Goal: Task Accomplishment & Management: Complete application form

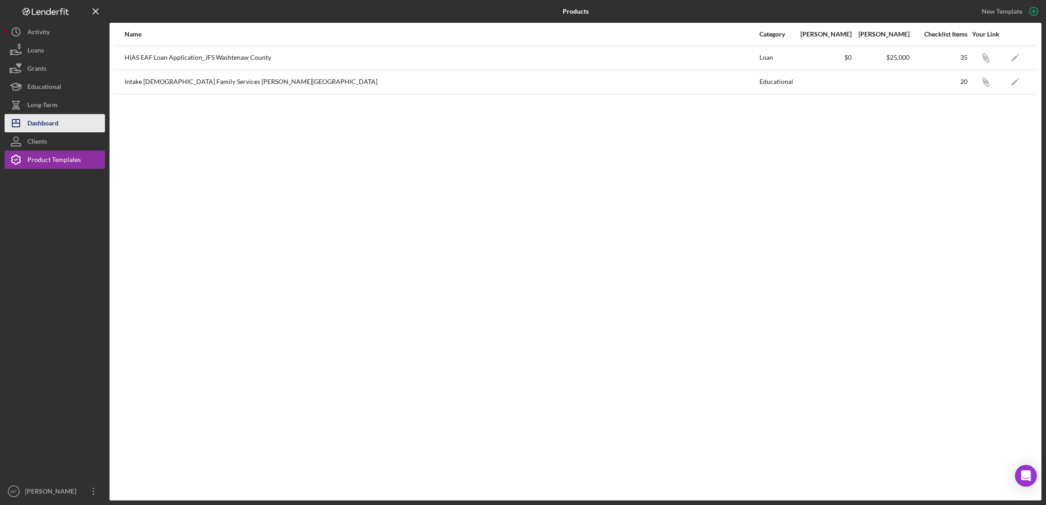
click at [44, 125] on div "Dashboard" at bounding box center [42, 124] width 31 height 21
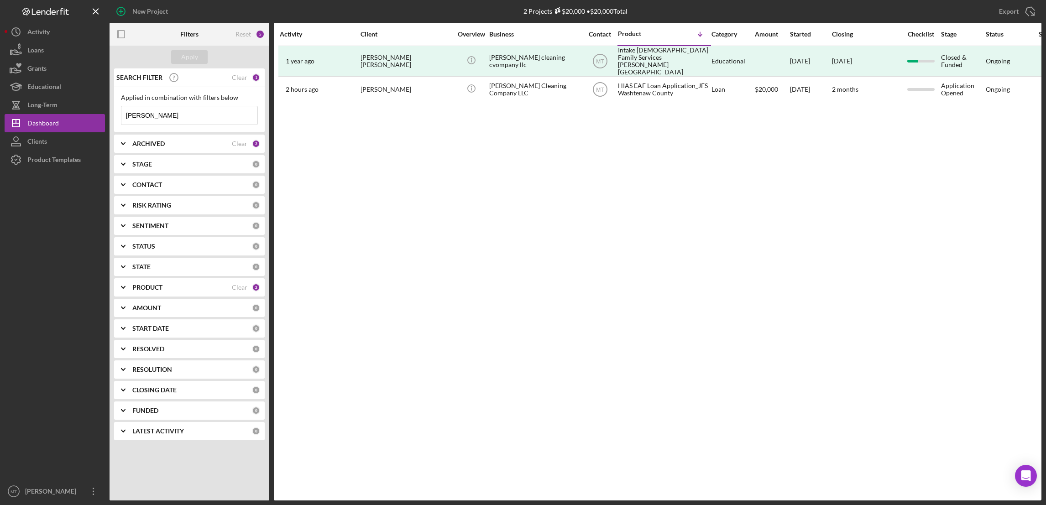
drag, startPoint x: 181, startPoint y: 117, endPoint x: 116, endPoint y: 117, distance: 65.2
click at [116, 117] on div "Applied in combination with filters below [PERSON_NAME] Icon/Menu Close" at bounding box center [189, 109] width 151 height 45
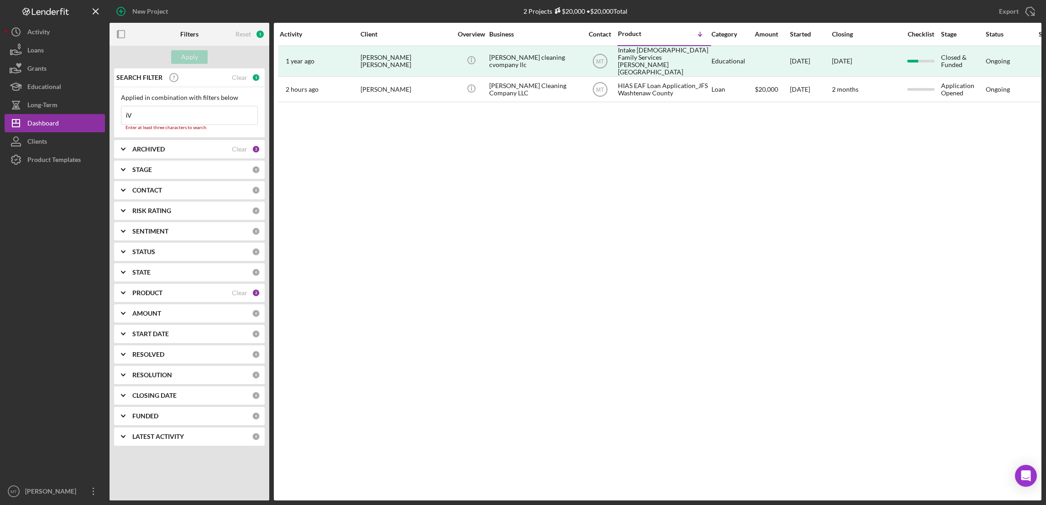
type input "i"
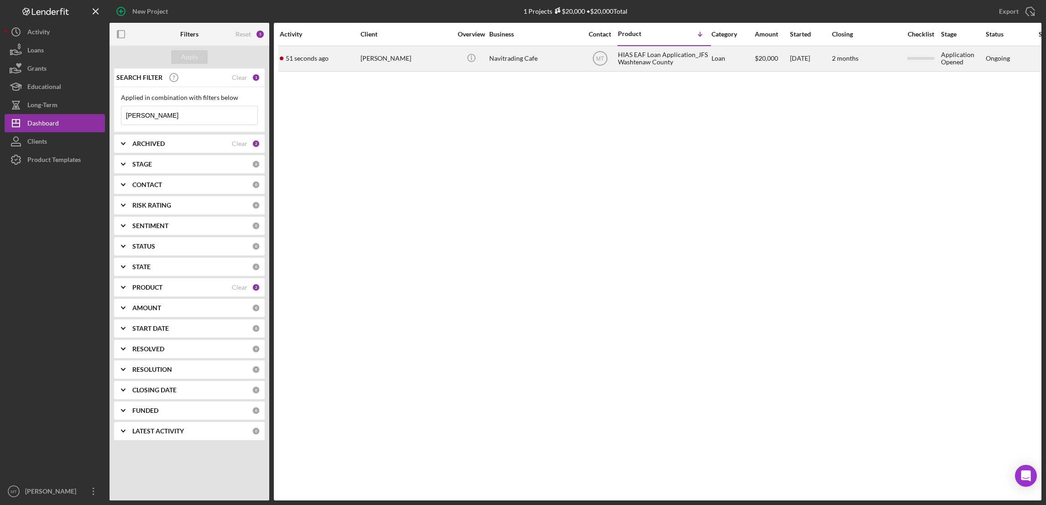
type input "[PERSON_NAME]"
click at [631, 58] on div "HIAS EAF Loan Application_JFS Washtenaw County" at bounding box center [663, 59] width 91 height 24
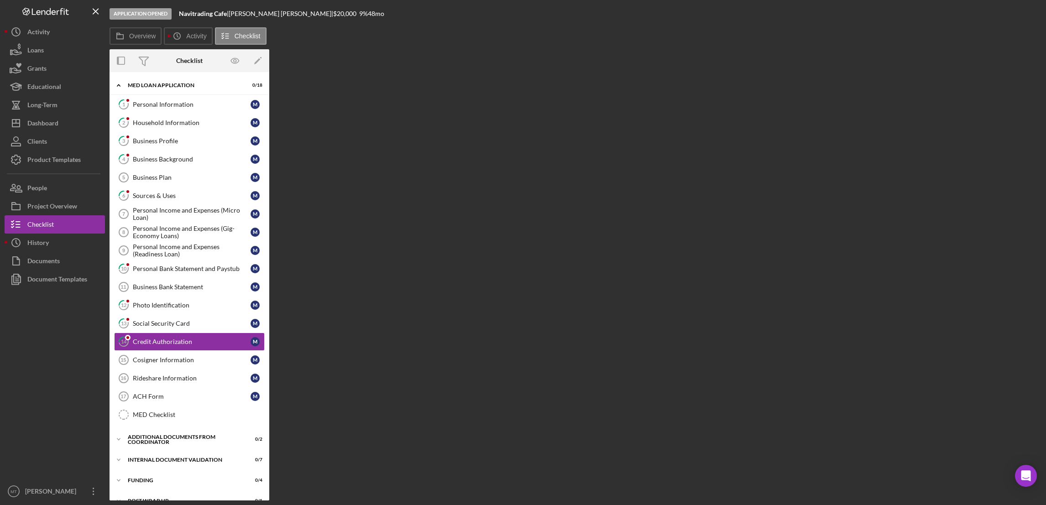
scroll to position [58, 0]
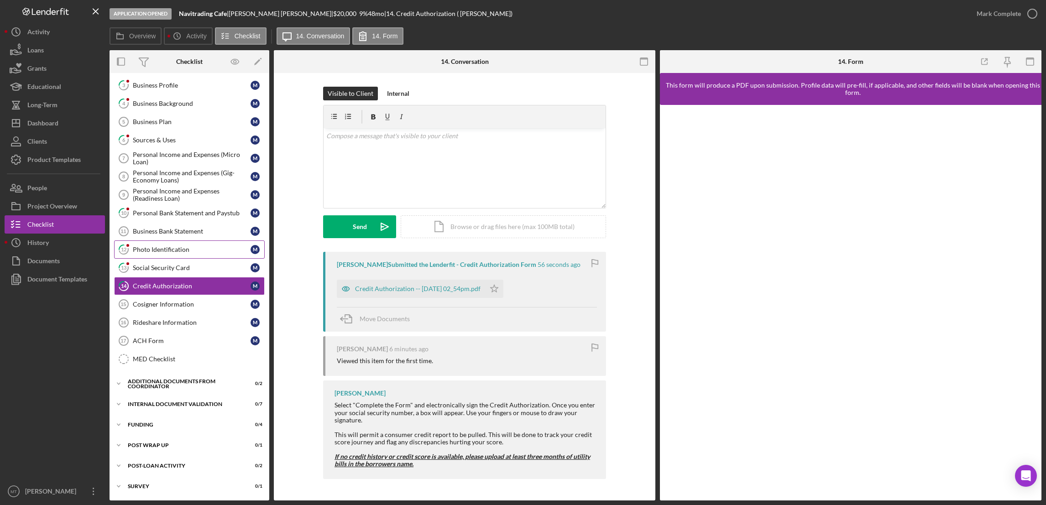
click at [179, 244] on link "12 Photo Identification M" at bounding box center [189, 249] width 151 height 18
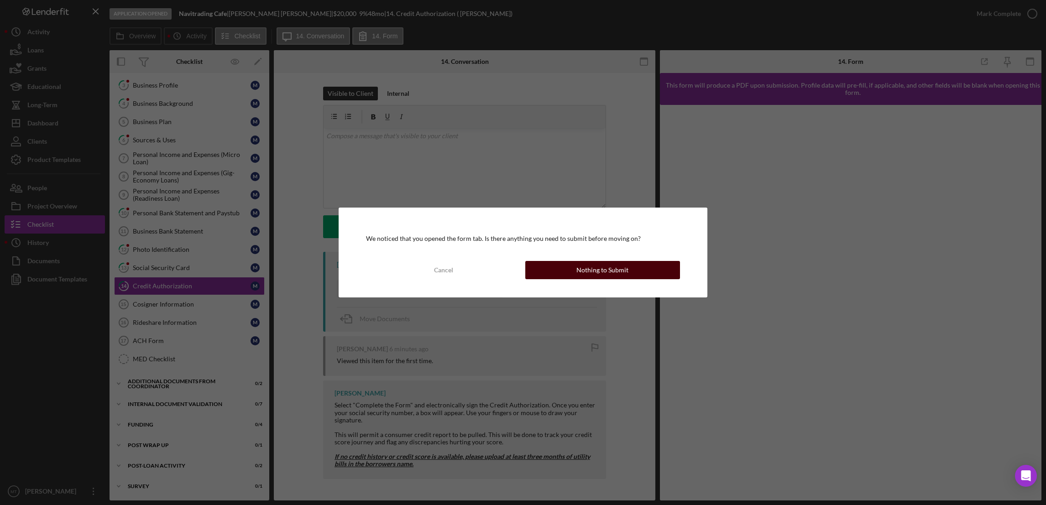
click at [580, 269] on div "Nothing to Submit" at bounding box center [602, 270] width 52 height 18
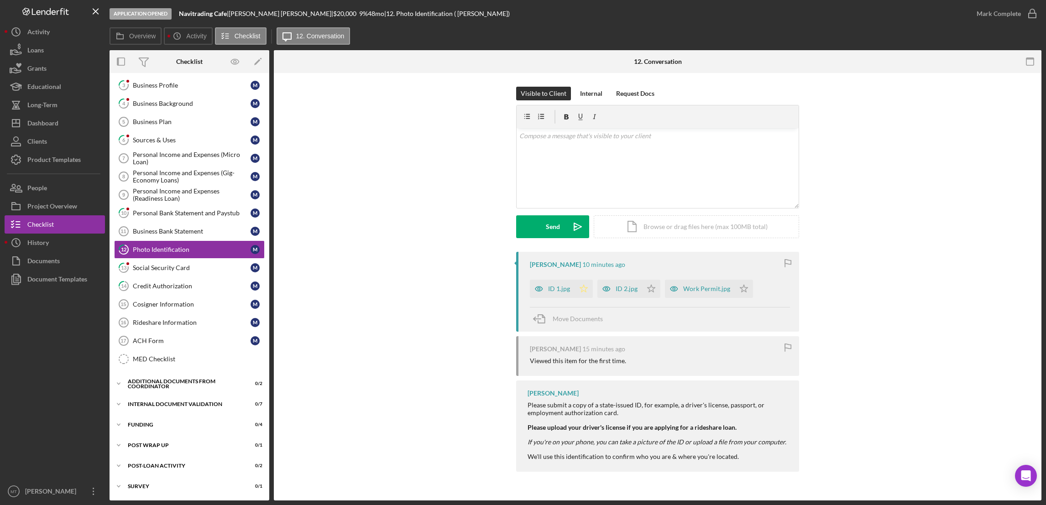
click at [582, 291] on icon "Icon/Star" at bounding box center [583, 289] width 18 height 18
click at [649, 289] on icon "Icon/Star" at bounding box center [651, 289] width 18 height 18
click at [741, 286] on icon "Icon/Star" at bounding box center [744, 289] width 18 height 18
click at [1009, 15] on div "Mark Complete" at bounding box center [998, 14] width 44 height 18
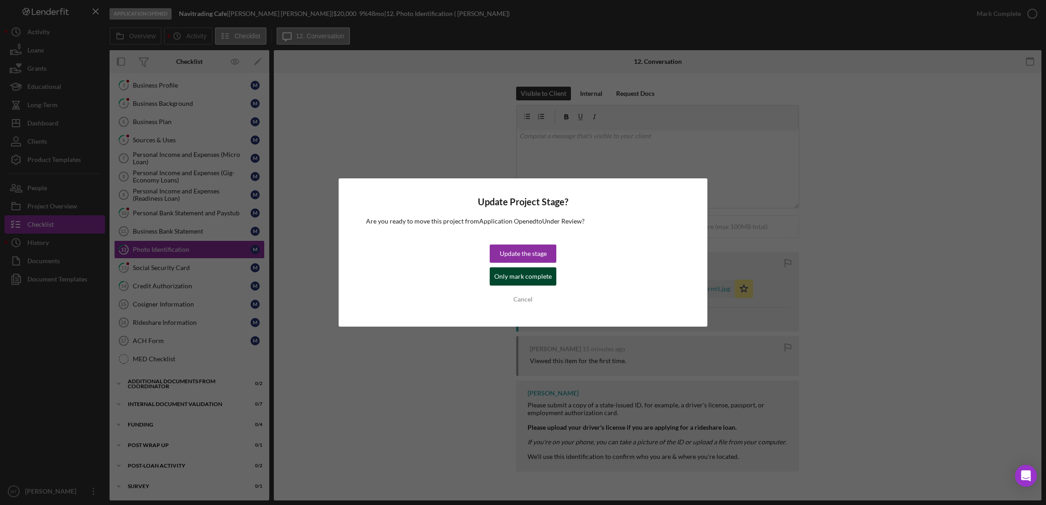
click at [514, 276] on div "Only mark complete" at bounding box center [522, 276] width 57 height 18
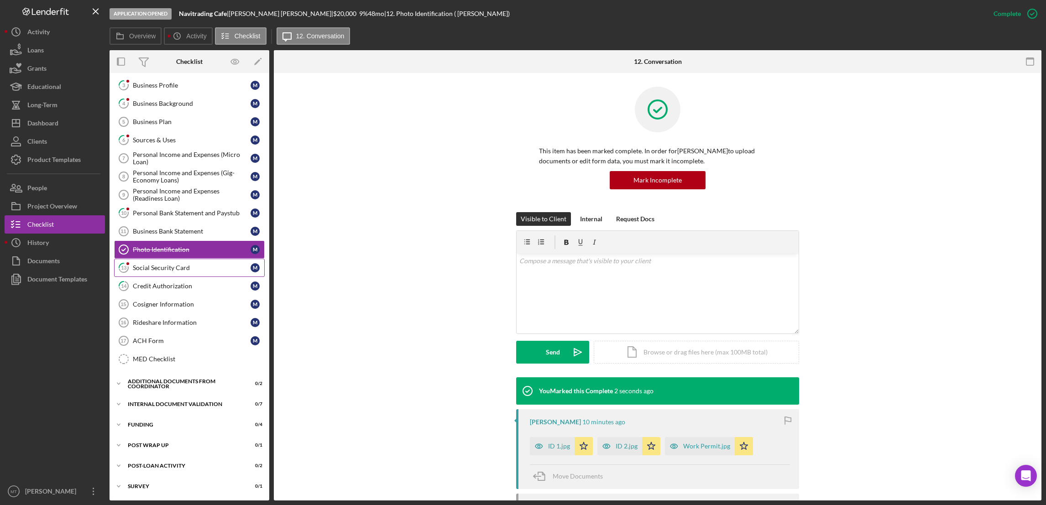
click at [156, 269] on div "Social Security Card" at bounding box center [192, 267] width 118 height 7
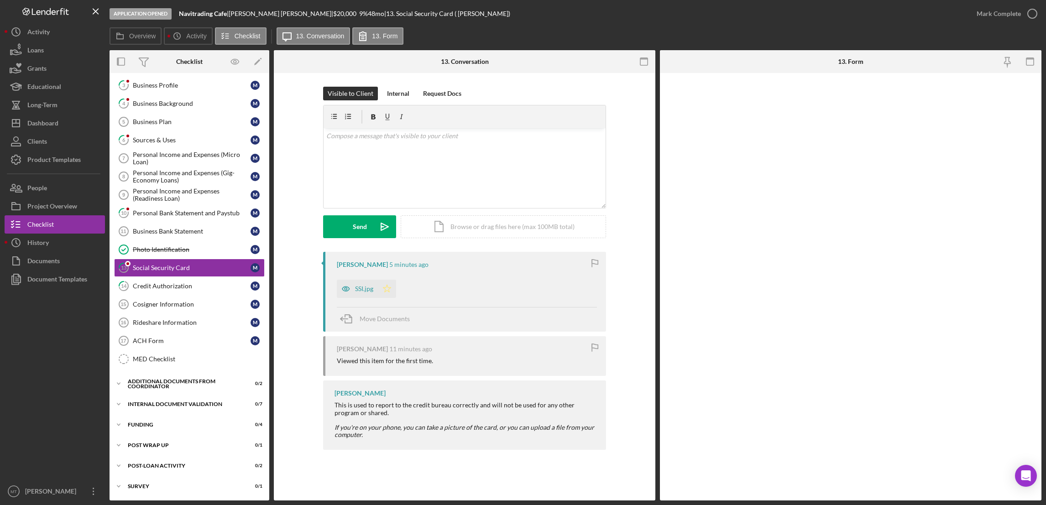
click at [386, 290] on icon "Icon/Star" at bounding box center [387, 289] width 18 height 18
click at [1009, 14] on div "Mark Complete" at bounding box center [998, 14] width 44 height 18
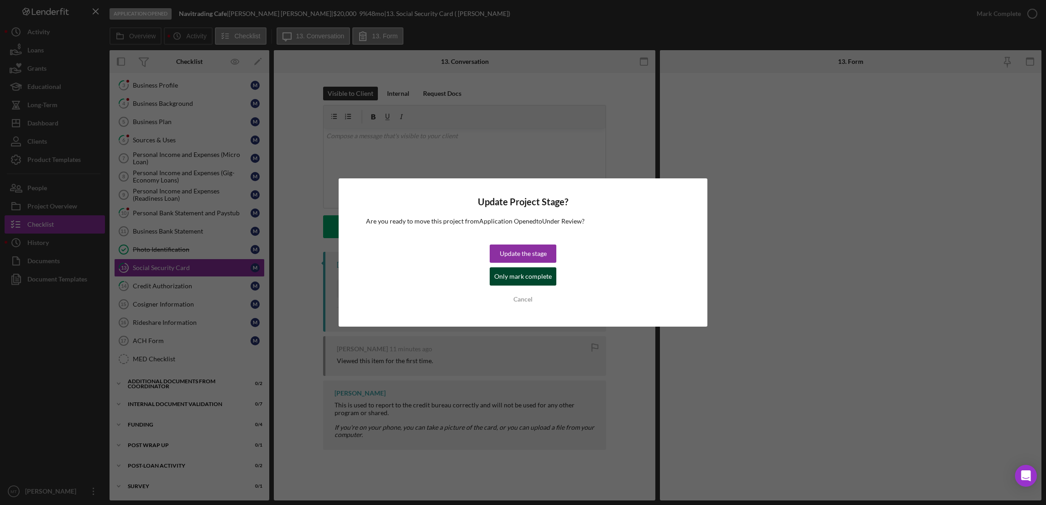
click at [507, 282] on div "Only mark complete" at bounding box center [522, 276] width 57 height 18
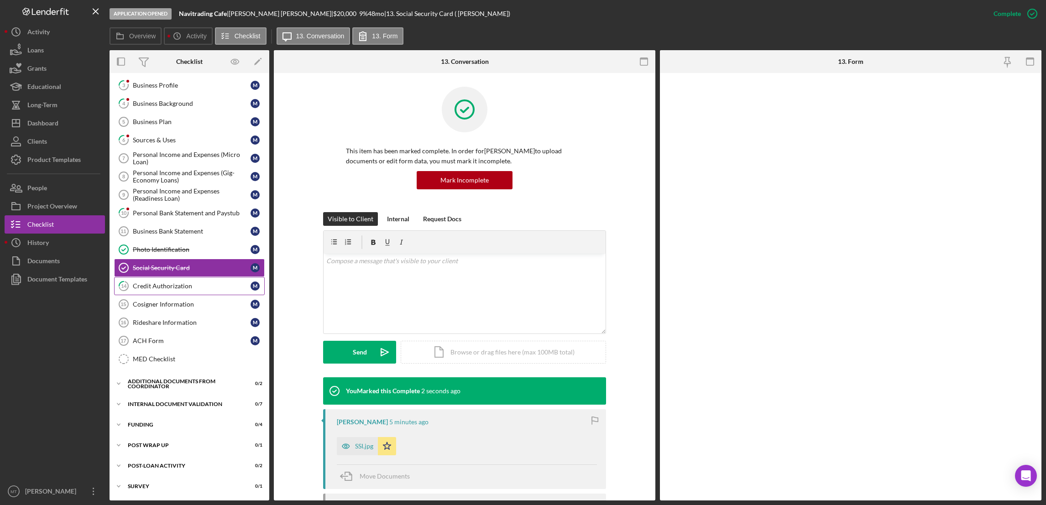
click at [171, 287] on div "Credit Authorization" at bounding box center [192, 285] width 118 height 7
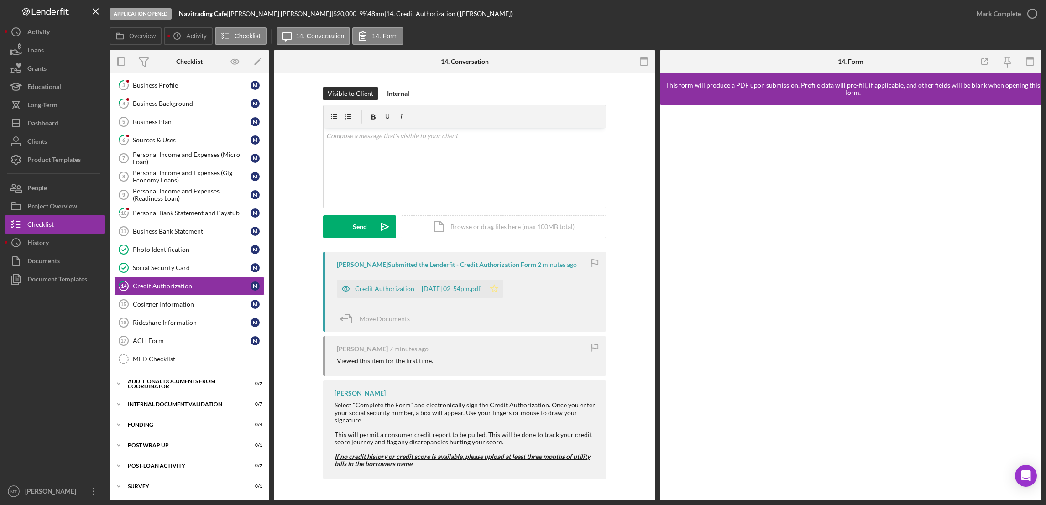
click at [503, 289] on icon "Icon/Star" at bounding box center [494, 289] width 18 height 18
click at [992, 16] on div "Mark Complete" at bounding box center [998, 14] width 44 height 18
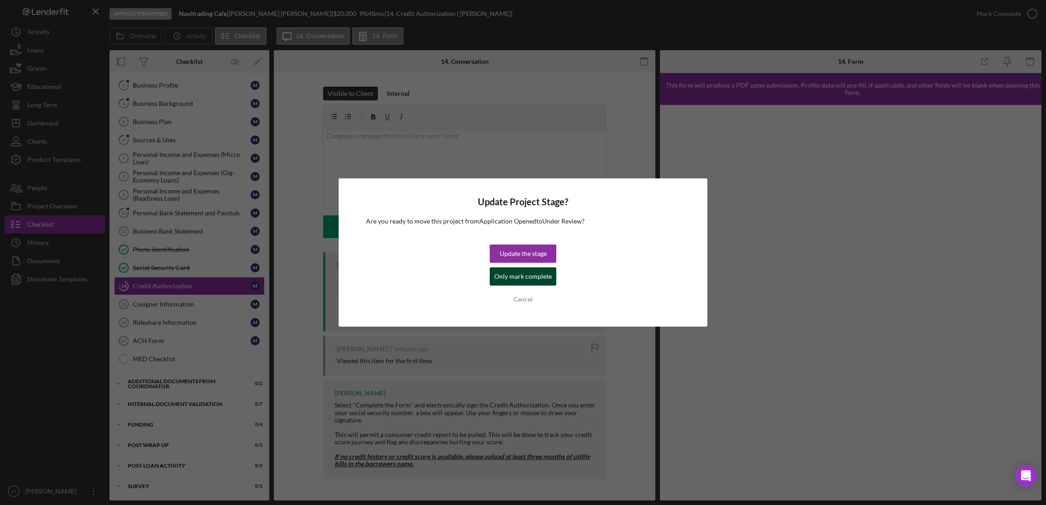
click at [522, 277] on div "Only mark complete" at bounding box center [522, 276] width 57 height 18
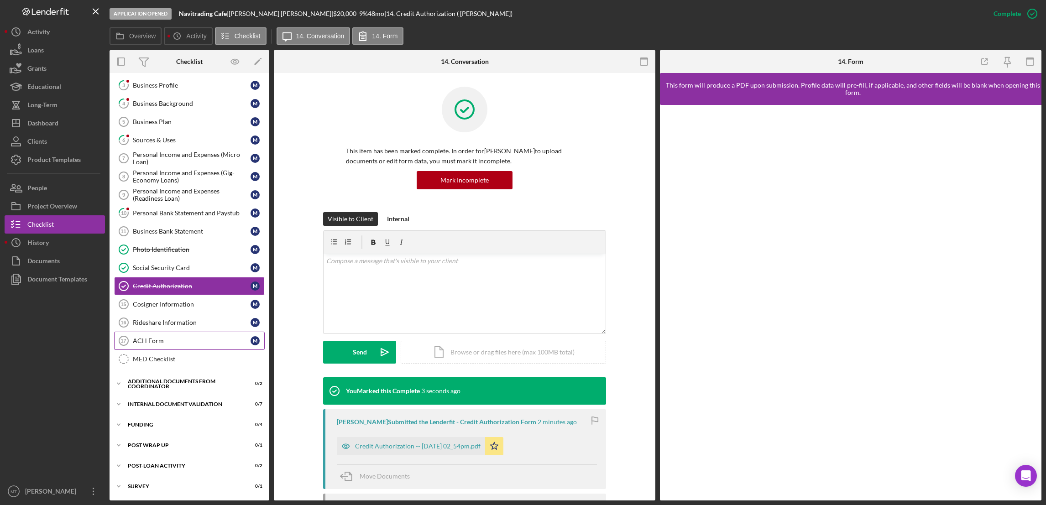
click at [148, 344] on div "ACH Form" at bounding box center [192, 340] width 118 height 7
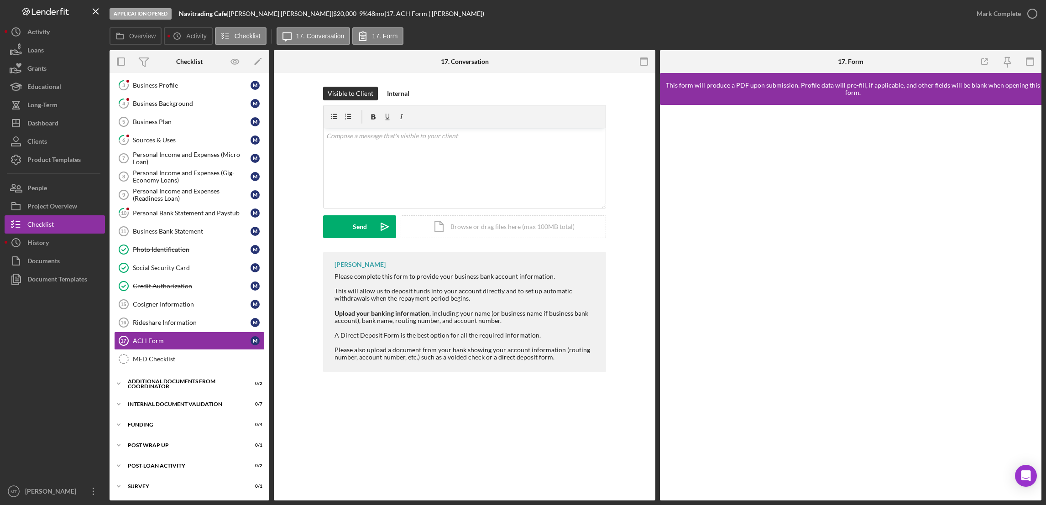
click at [339, 414] on div "ACH Form 17 ACH Form Visible to Client Internal v Color teal Color pink Remove …" at bounding box center [464, 287] width 381 height 428
click at [485, 229] on div "Icon/Document Browse or drag files here (max 100MB total) Tap to choose files o…" at bounding box center [503, 226] width 205 height 23
click at [362, 225] on div "Upload" at bounding box center [359, 226] width 21 height 23
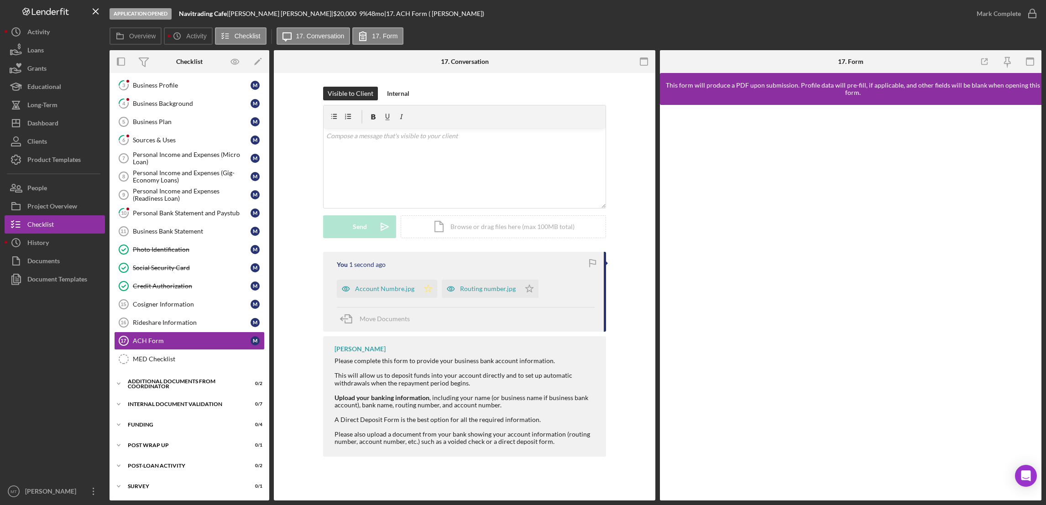
click at [423, 293] on icon "Icon/Star" at bounding box center [428, 289] width 18 height 18
click at [522, 288] on icon "Icon/Star" at bounding box center [529, 289] width 18 height 18
click at [1004, 17] on div "Mark Complete" at bounding box center [998, 14] width 44 height 18
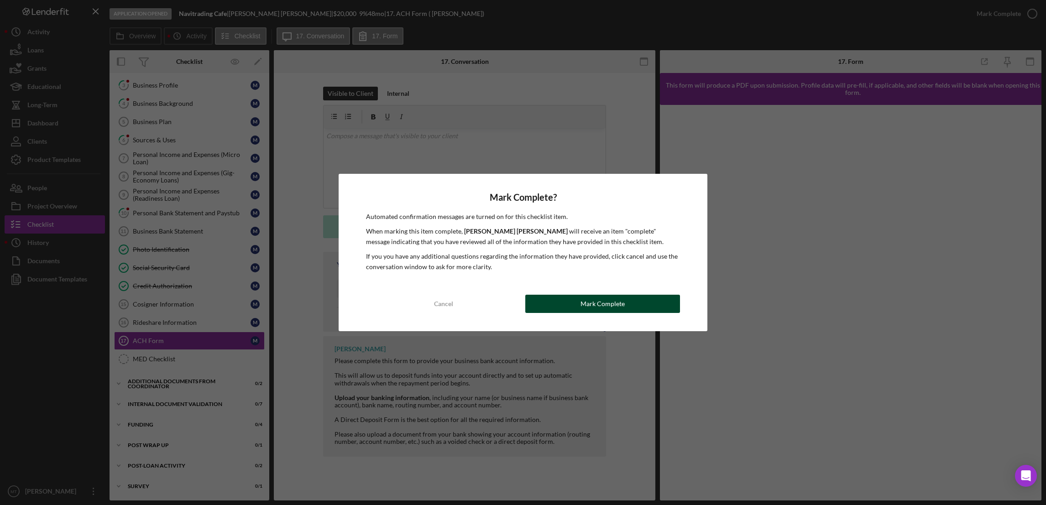
click at [611, 306] on div "Mark Complete" at bounding box center [602, 304] width 44 height 18
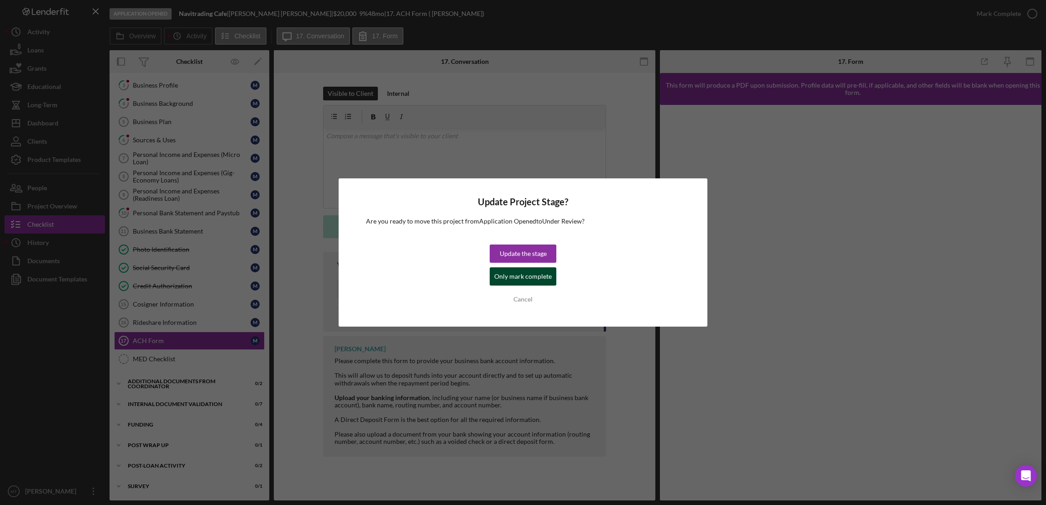
click at [529, 279] on div "Only mark complete" at bounding box center [522, 276] width 57 height 18
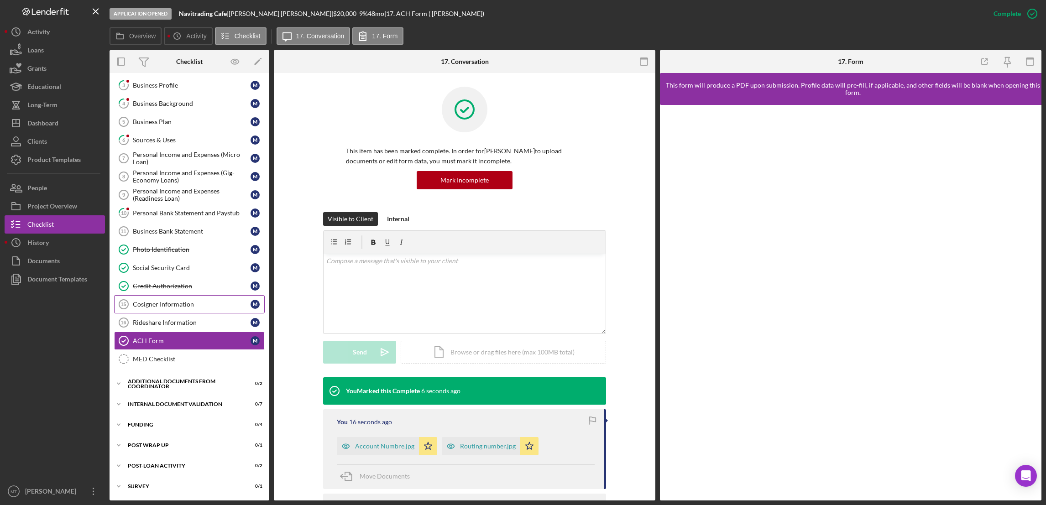
click at [155, 307] on div "Cosigner Information" at bounding box center [192, 304] width 118 height 7
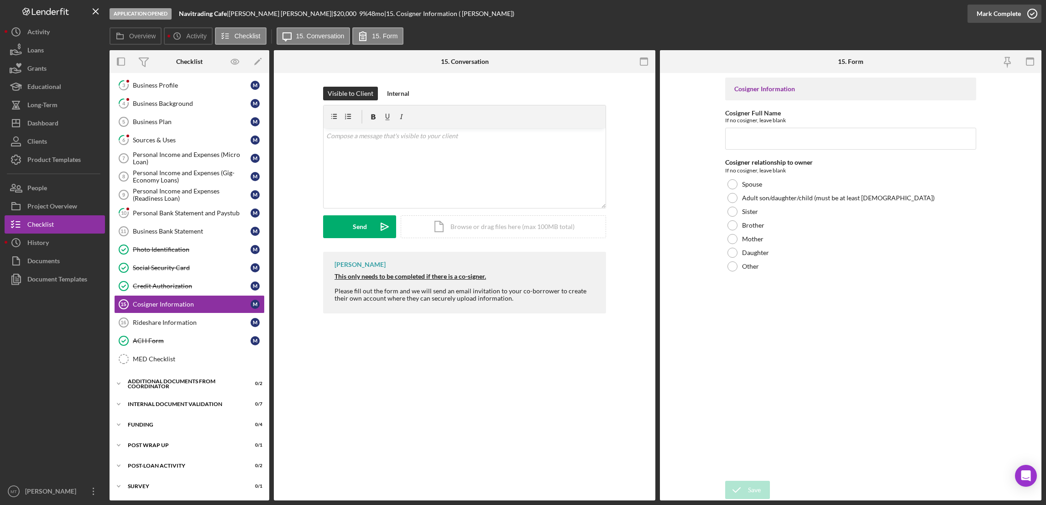
click at [1001, 10] on div "Mark Complete" at bounding box center [998, 14] width 44 height 18
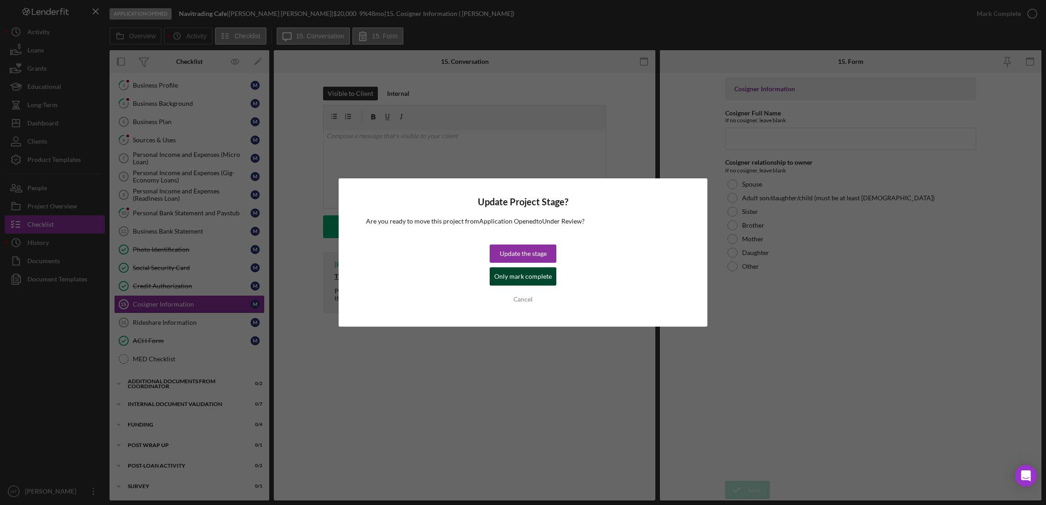
click at [495, 271] on div "Only mark complete" at bounding box center [522, 276] width 57 height 18
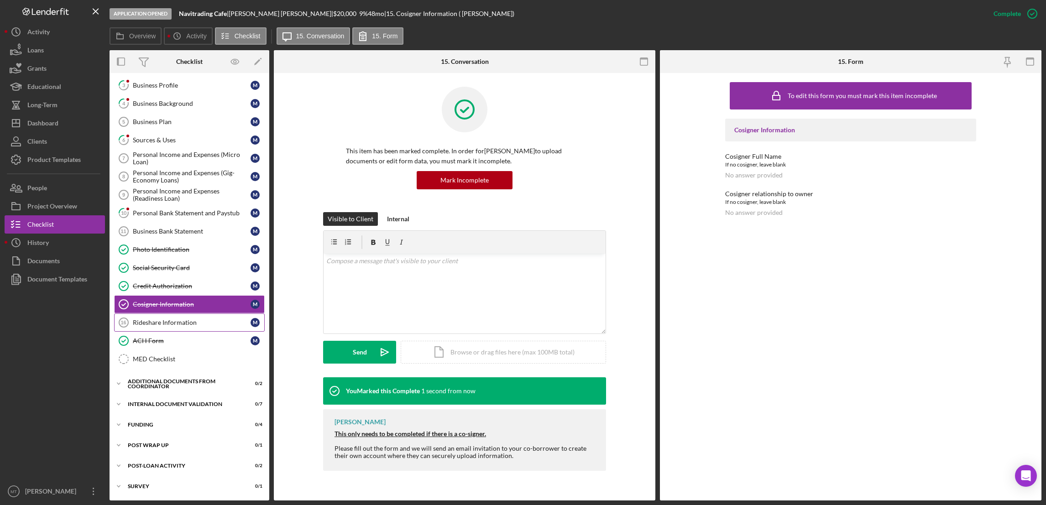
click at [146, 321] on div "Rideshare Information" at bounding box center [192, 322] width 118 height 7
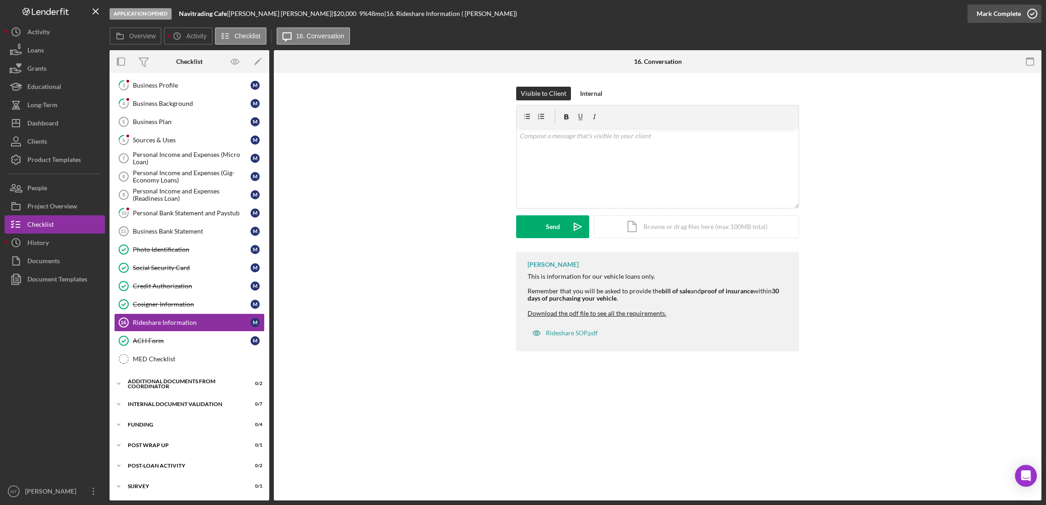
click at [999, 13] on div "Mark Complete" at bounding box center [998, 14] width 44 height 18
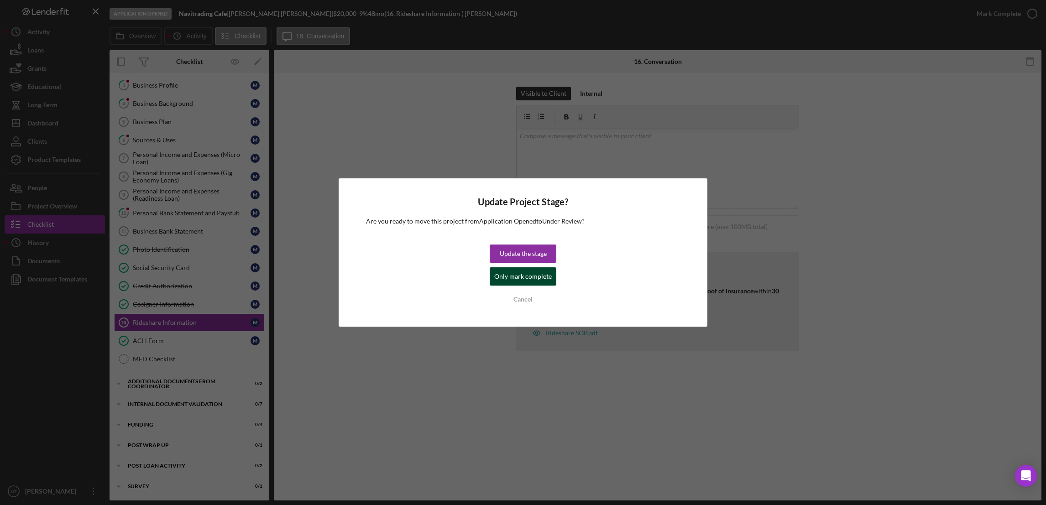
click at [510, 281] on div "Only mark complete" at bounding box center [522, 276] width 57 height 18
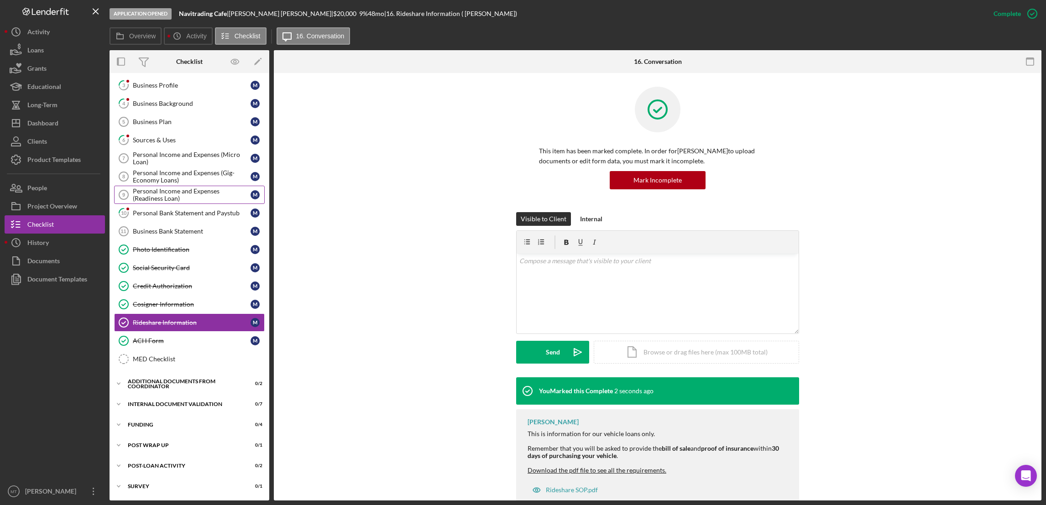
click at [162, 194] on div "Personal Income and Expenses (Readiness Loan)" at bounding box center [192, 195] width 118 height 15
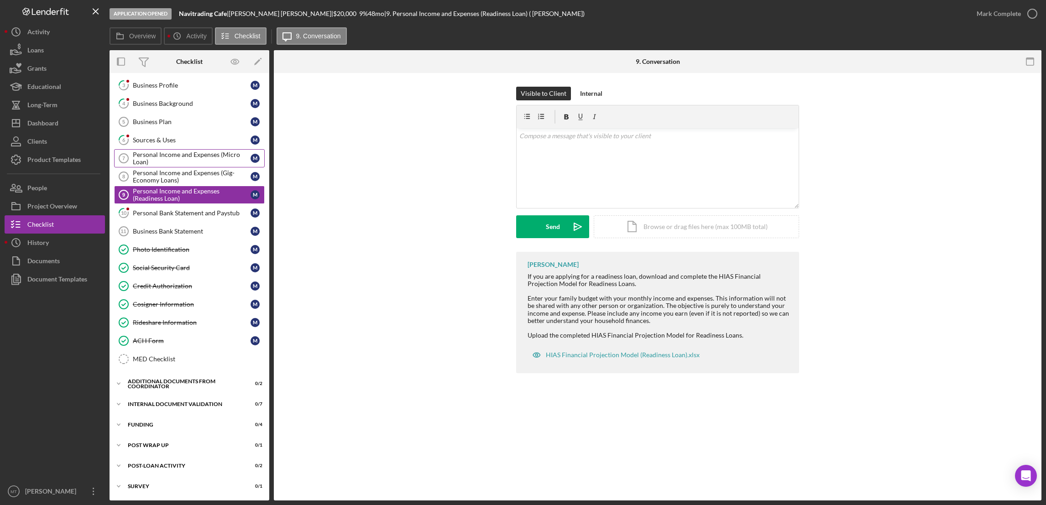
click at [177, 158] on div "Personal Income and Expenses (Micro Loan)" at bounding box center [192, 158] width 118 height 15
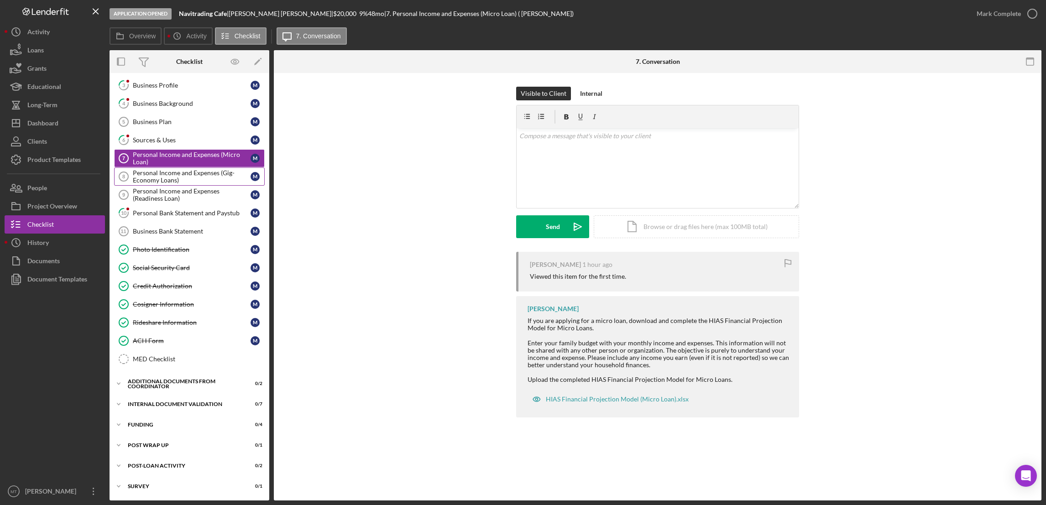
click at [168, 178] on div "Personal Income and Expenses (Gig-Economy Loans)" at bounding box center [192, 176] width 118 height 15
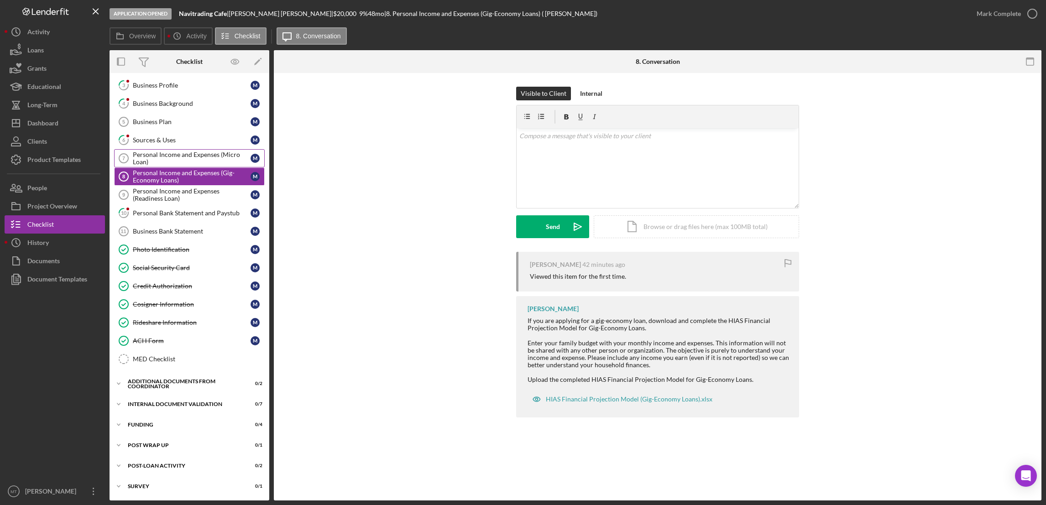
click at [177, 162] on div "Personal Income and Expenses (Micro Loan)" at bounding box center [192, 158] width 118 height 15
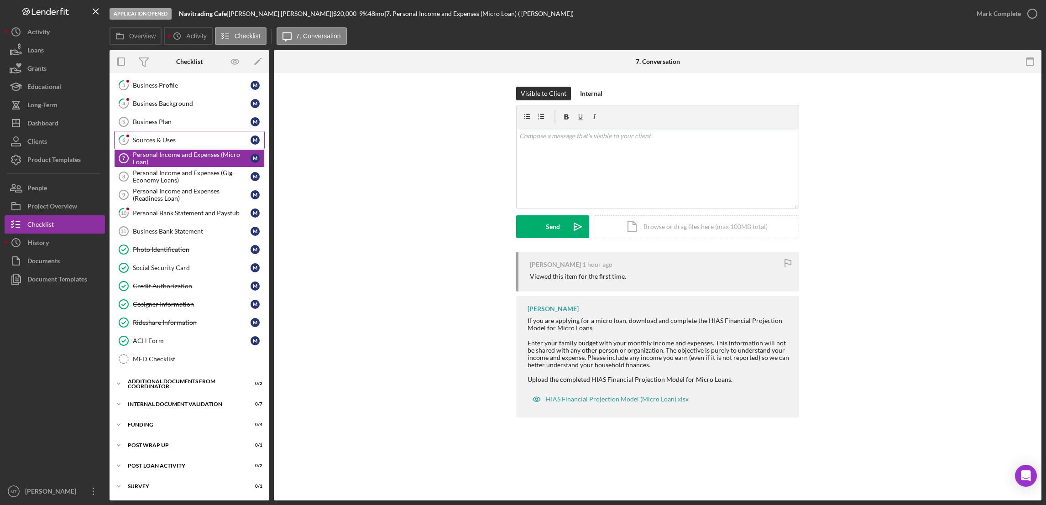
click at [160, 137] on div "Sources & Uses" at bounding box center [192, 139] width 118 height 7
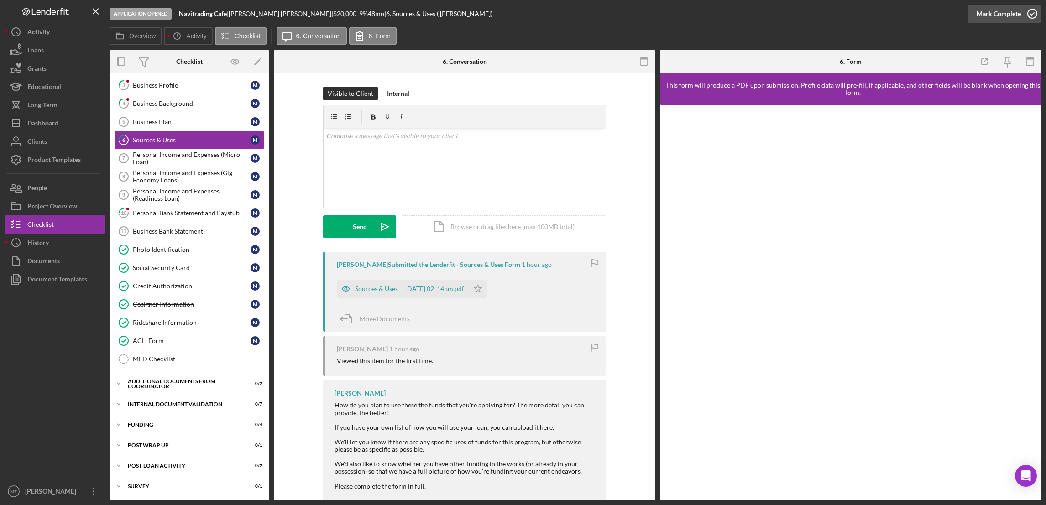
click at [990, 11] on div "Mark Complete" at bounding box center [998, 14] width 44 height 18
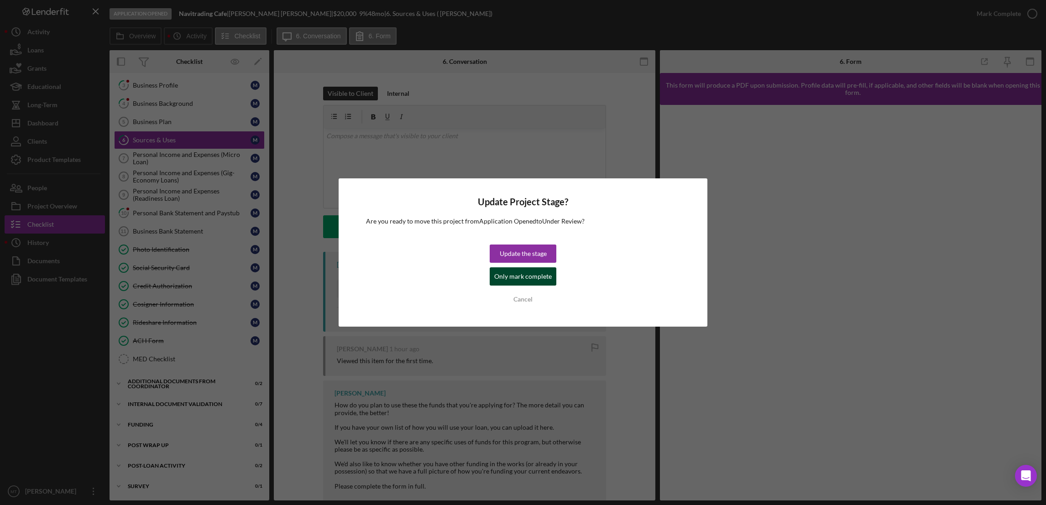
click at [523, 282] on div "Only mark complete" at bounding box center [522, 276] width 57 height 18
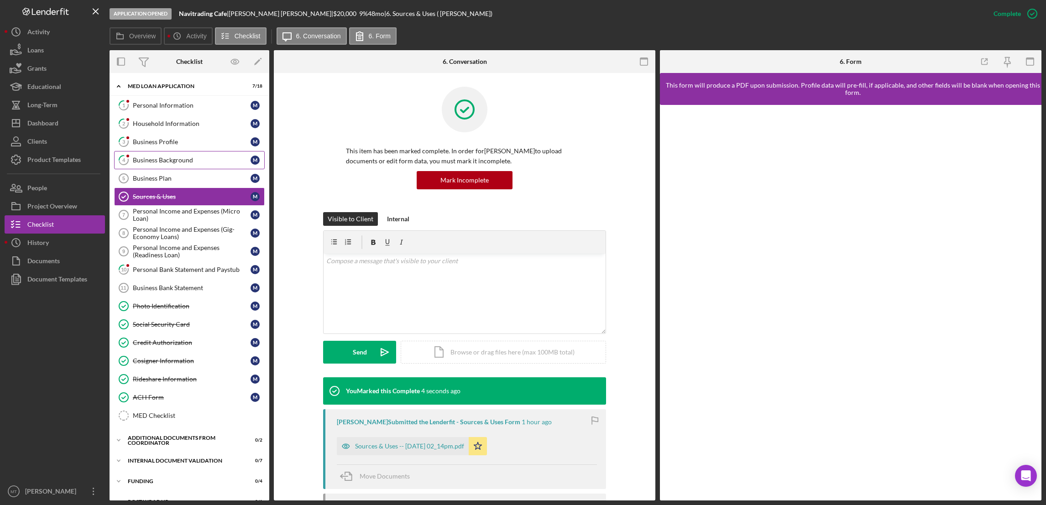
click at [162, 163] on div "Business Background" at bounding box center [192, 159] width 118 height 7
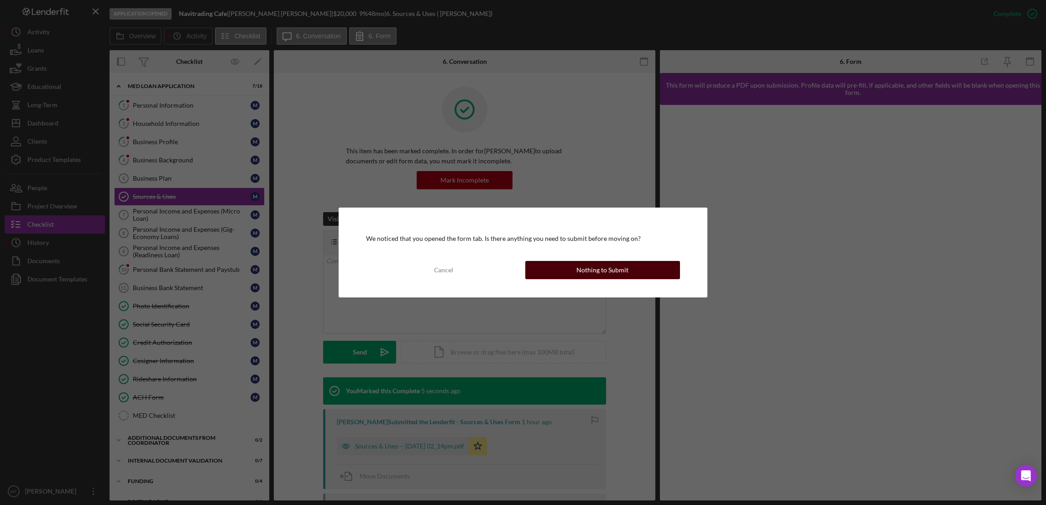
click at [572, 269] on button "Nothing to Submit" at bounding box center [602, 270] width 155 height 18
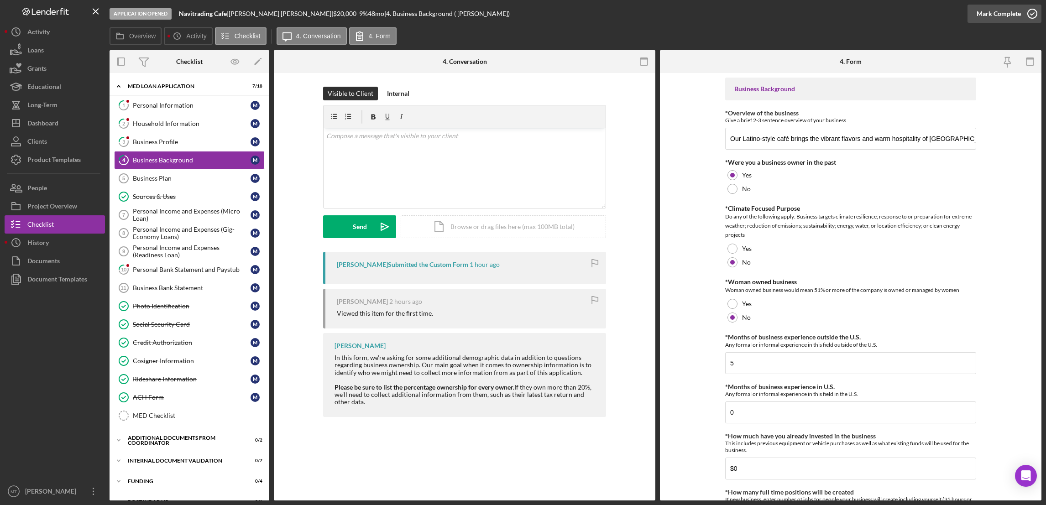
click at [1010, 16] on div "Mark Complete" at bounding box center [998, 14] width 44 height 18
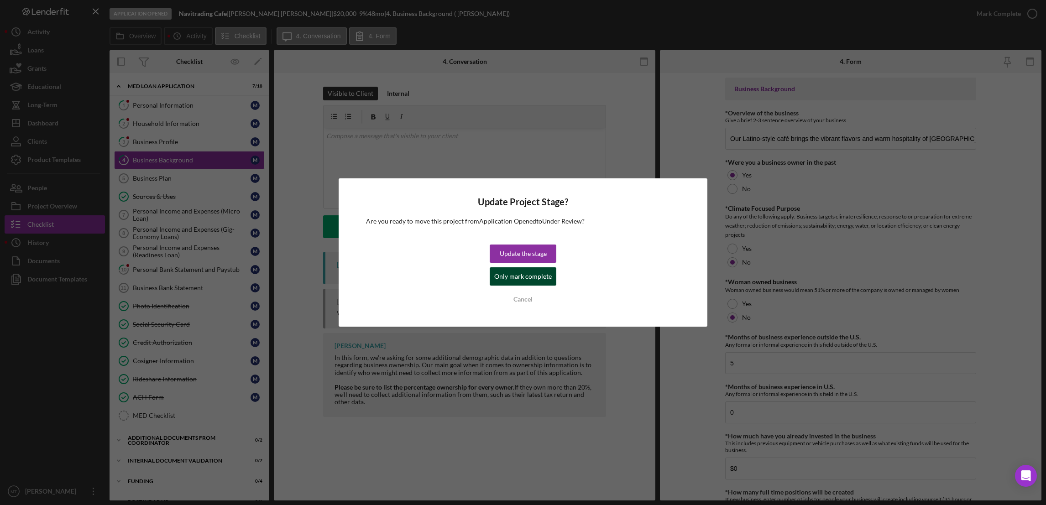
click at [523, 280] on div "Only mark complete" at bounding box center [522, 276] width 57 height 18
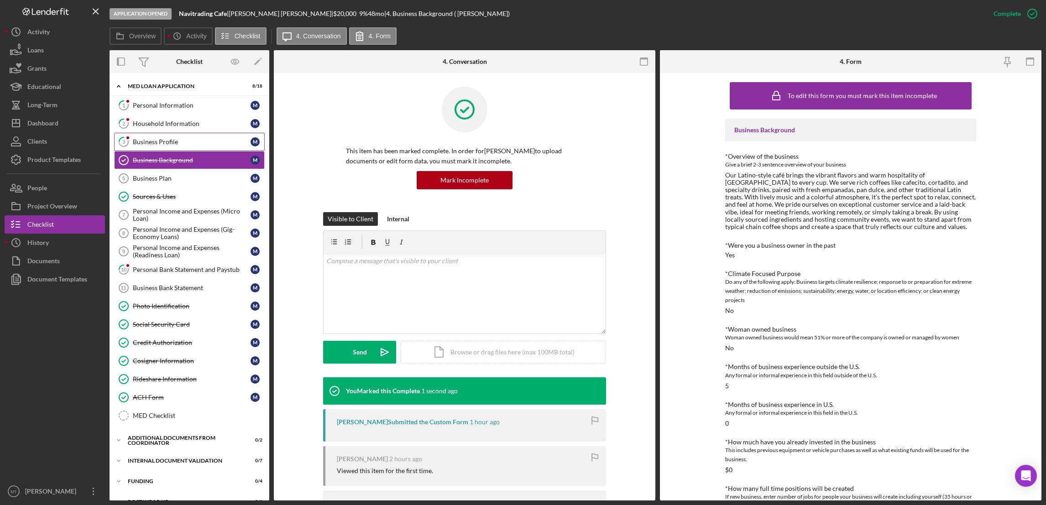
click at [144, 145] on div "Business Profile" at bounding box center [192, 141] width 118 height 7
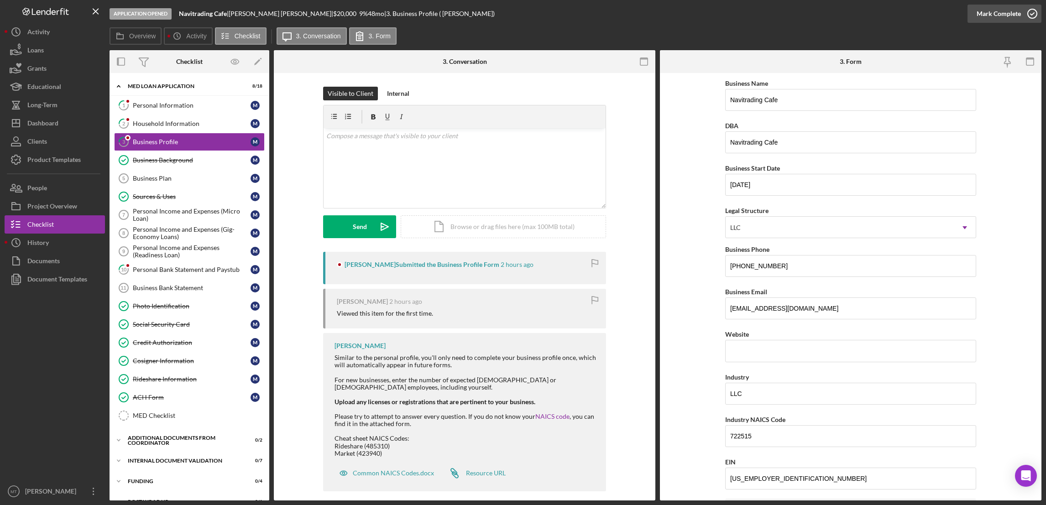
click at [996, 9] on div "Mark Complete" at bounding box center [998, 14] width 44 height 18
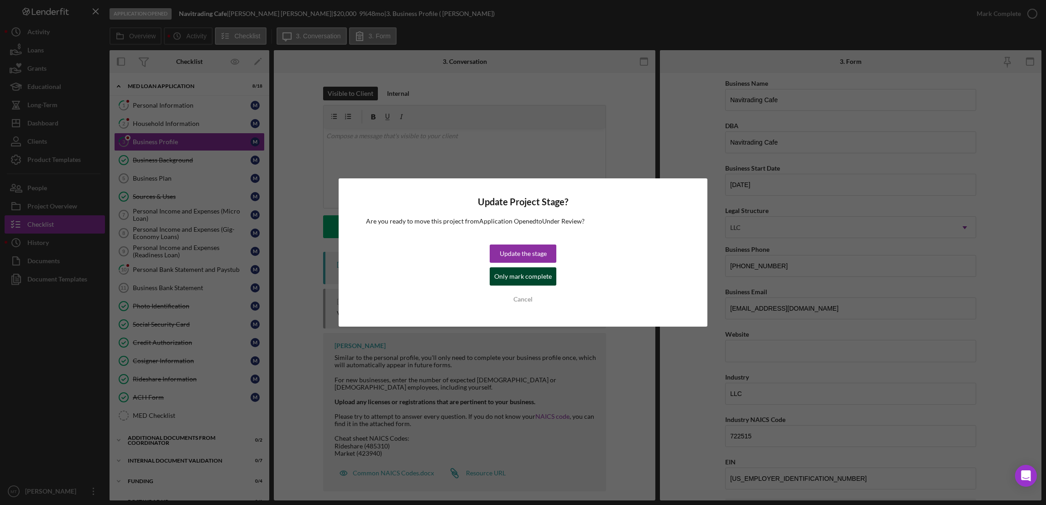
click at [498, 277] on div "Only mark complete" at bounding box center [522, 276] width 57 height 18
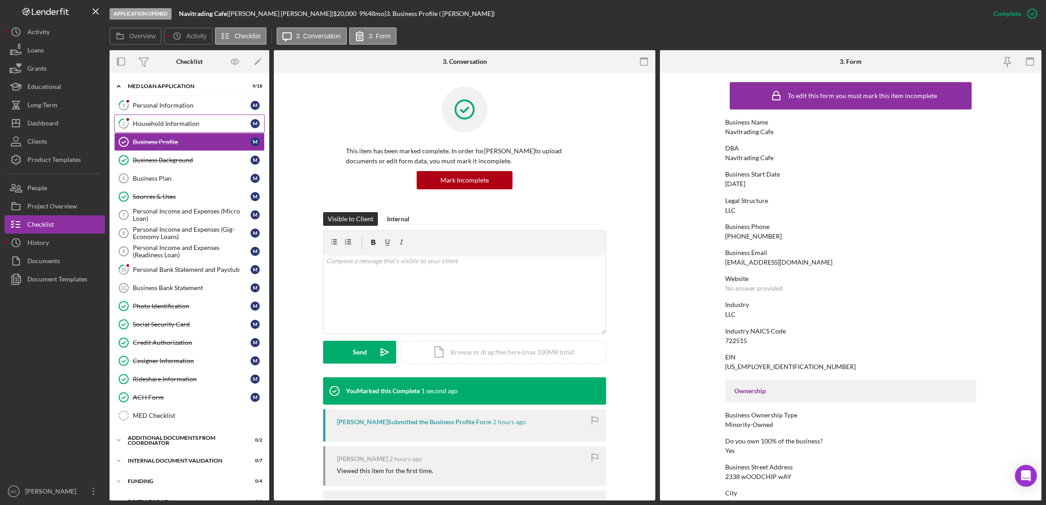
click at [175, 124] on div "Household Information" at bounding box center [192, 123] width 118 height 7
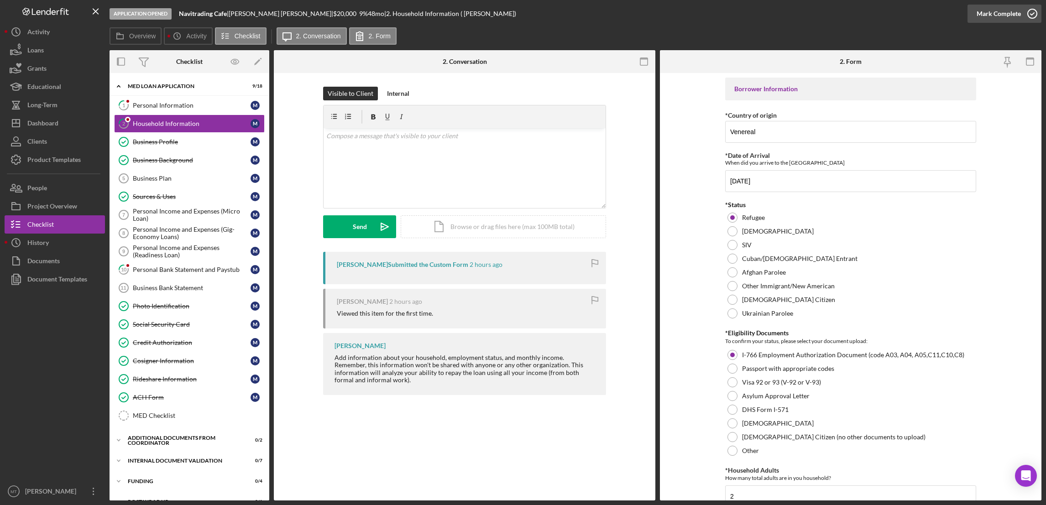
click at [1011, 16] on div "Mark Complete" at bounding box center [998, 14] width 44 height 18
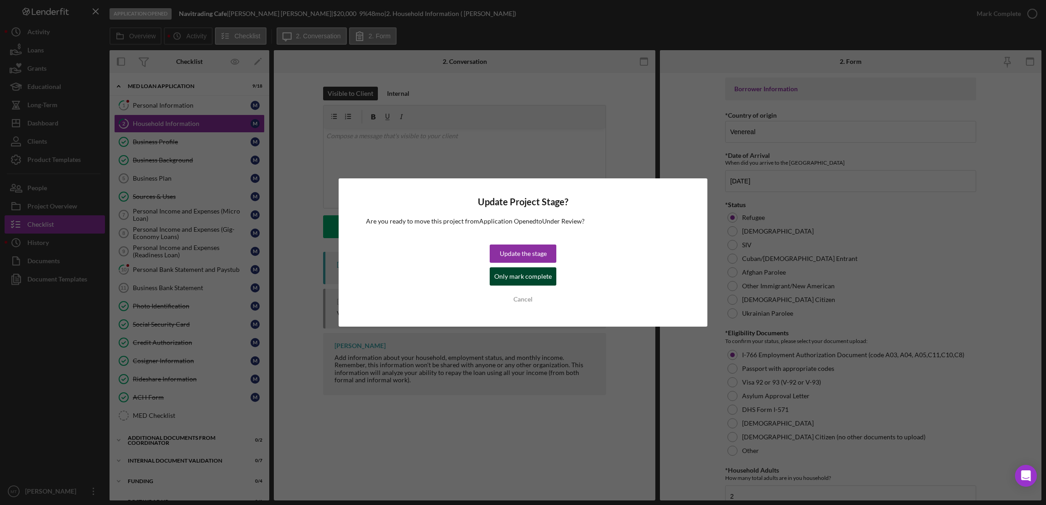
click at [516, 279] on div "Only mark complete" at bounding box center [522, 276] width 57 height 18
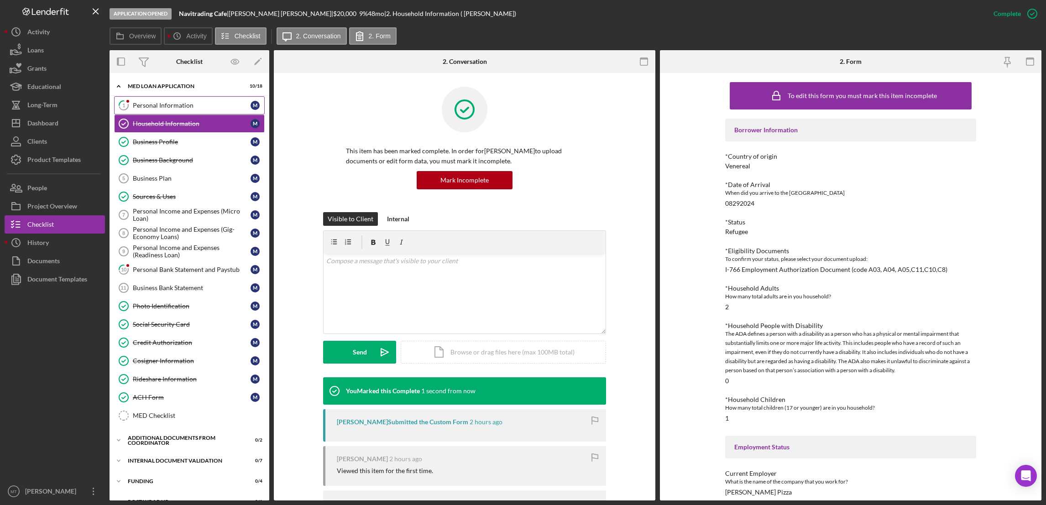
click at [184, 102] on div "Personal Information" at bounding box center [192, 105] width 118 height 7
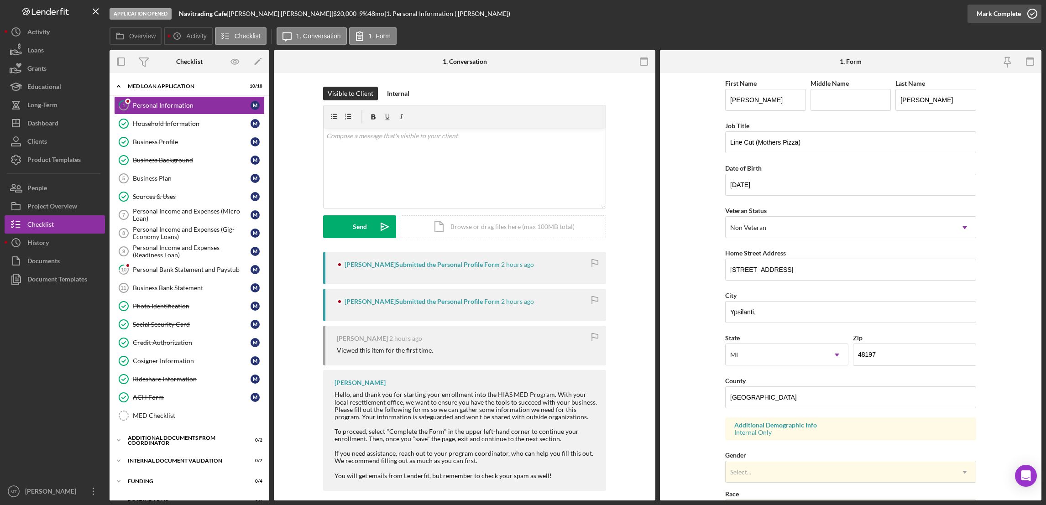
click at [985, 12] on div "Mark Complete" at bounding box center [998, 14] width 44 height 18
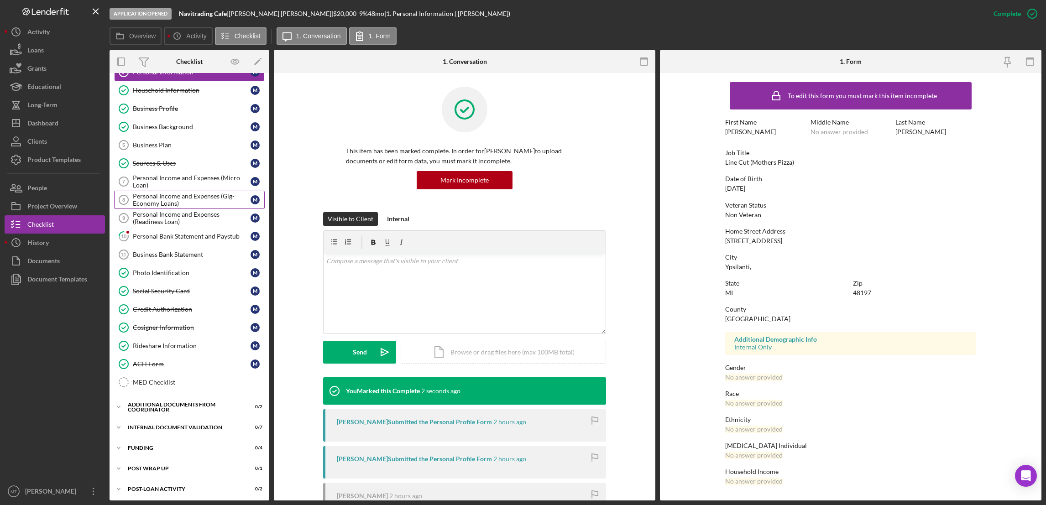
scroll to position [59, 0]
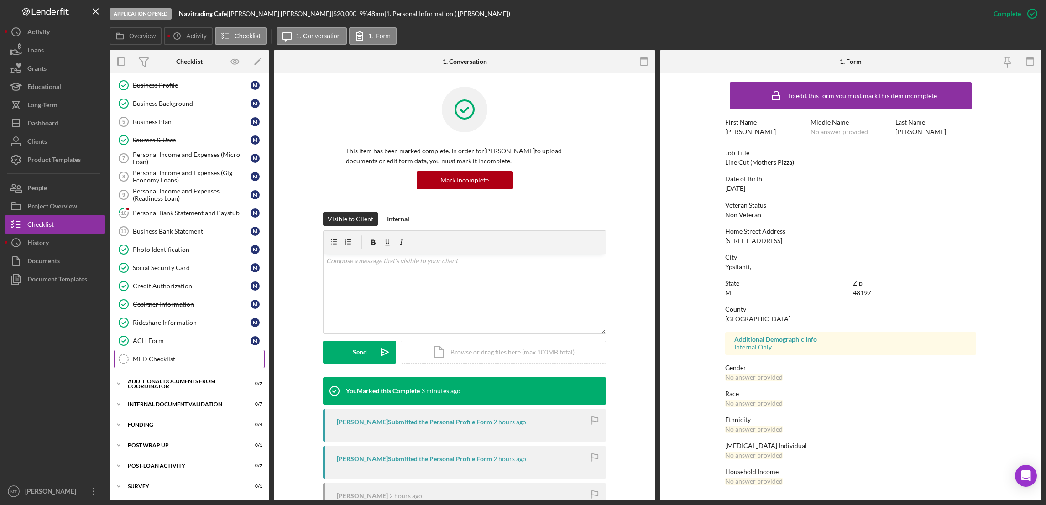
click at [160, 359] on div "MED Checklist" at bounding box center [198, 358] width 131 height 7
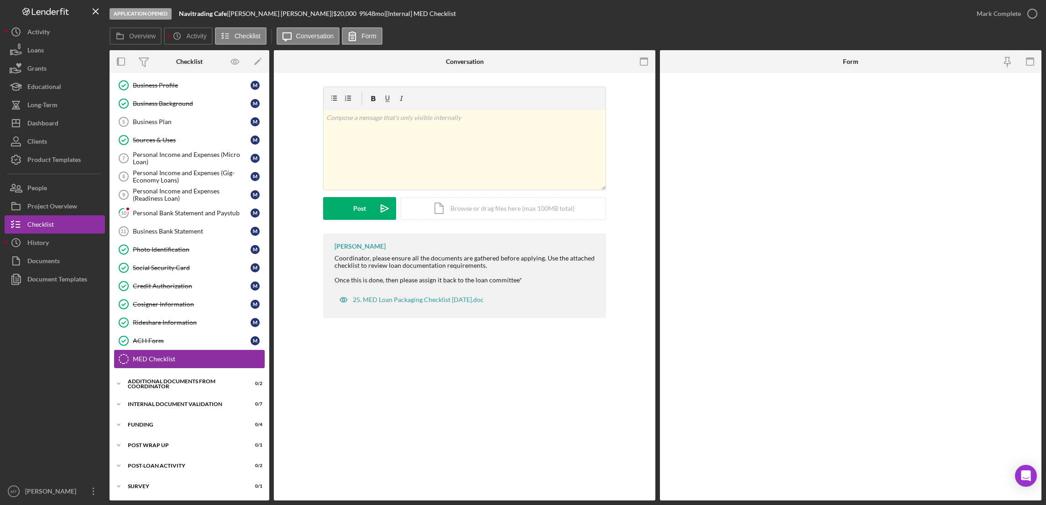
scroll to position [59, 0]
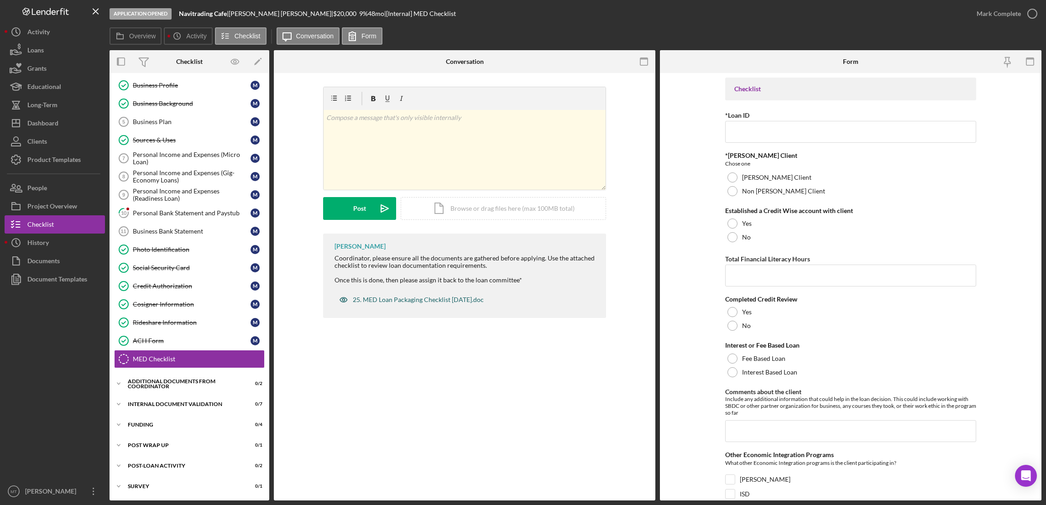
click at [418, 301] on div "25. MED Loan Packaging Checklist [DATE].doc" at bounding box center [418, 299] width 131 height 7
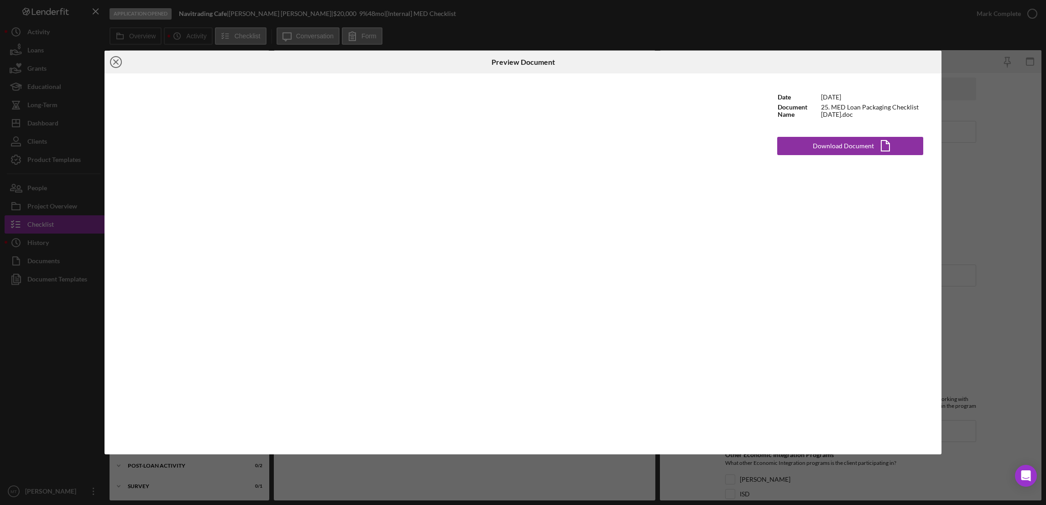
click at [112, 61] on icon "Icon/Close" at bounding box center [115, 62] width 23 height 23
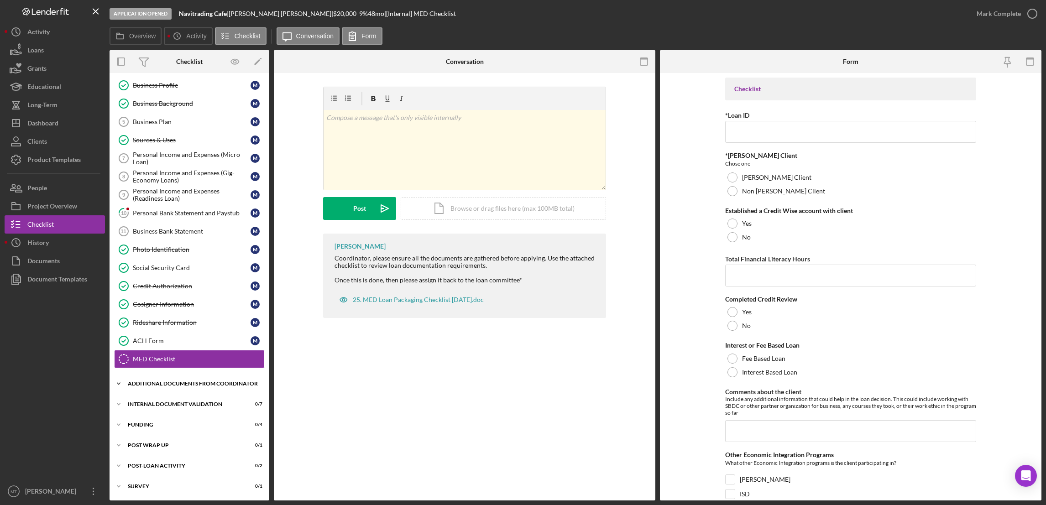
click at [151, 381] on div "Additional Documents from Coordinator" at bounding box center [193, 383] width 130 height 5
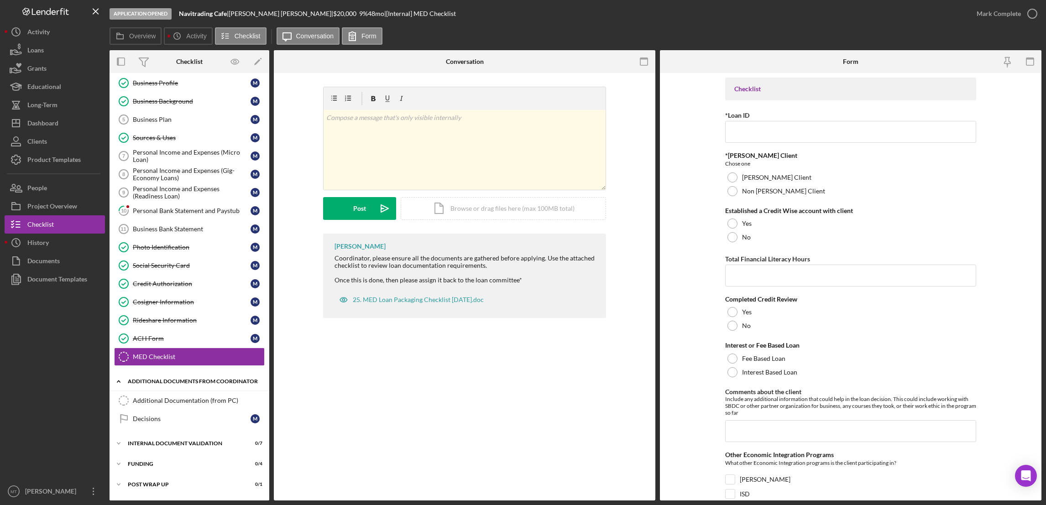
click at [151, 381] on div "Additional Documents from Coordinator" at bounding box center [193, 381] width 130 height 5
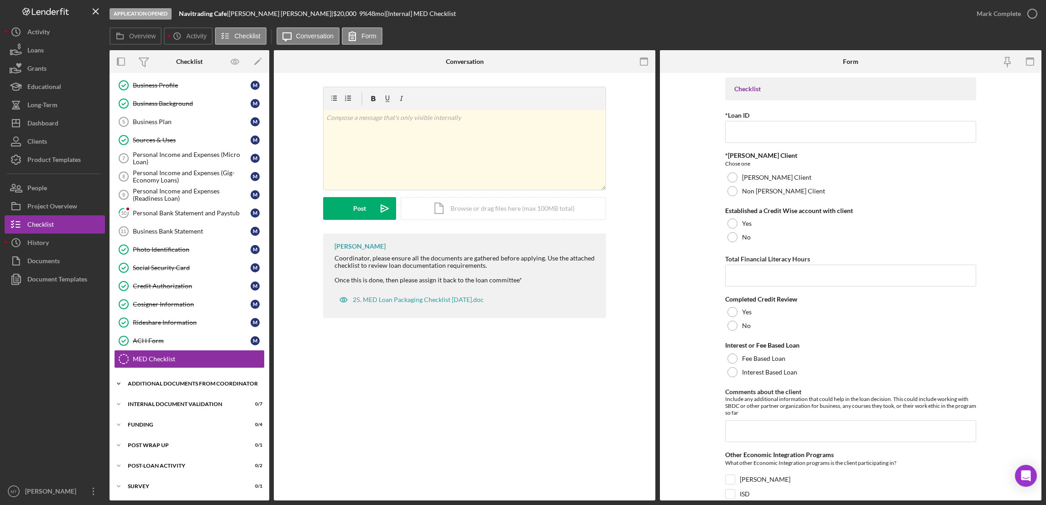
click at [151, 381] on div "Additional Documents from Coordinator" at bounding box center [193, 383] width 130 height 5
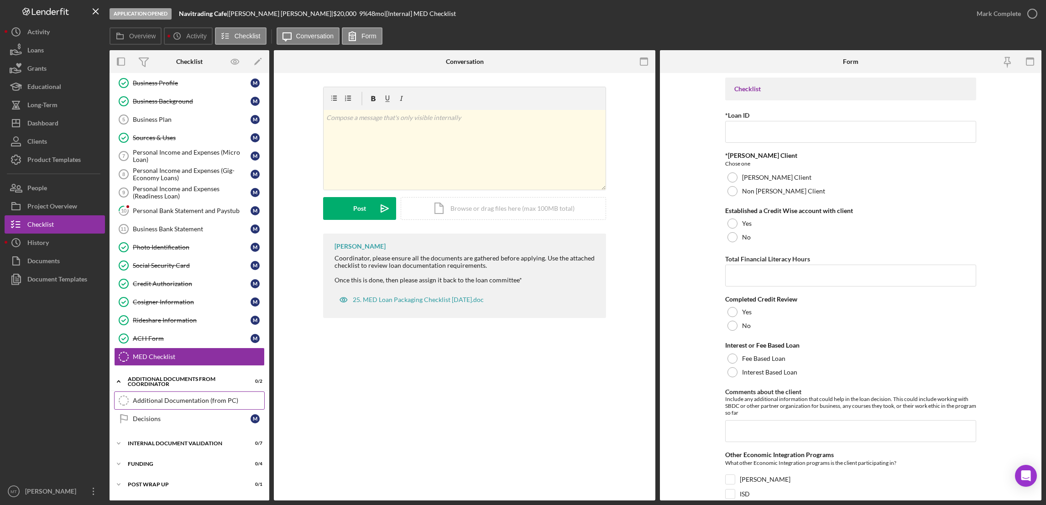
click at [168, 404] on div "Additional Documentation (from PC)" at bounding box center [198, 400] width 131 height 7
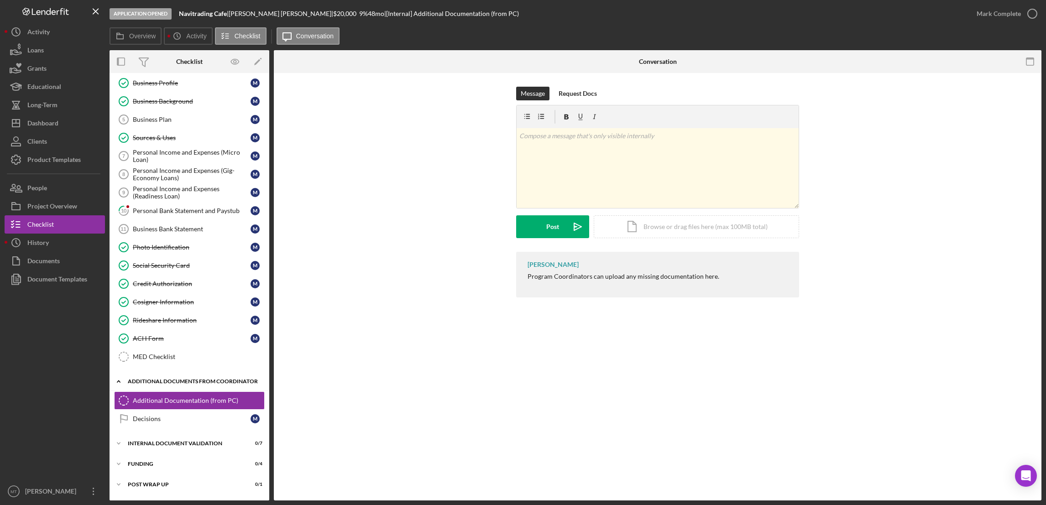
click at [158, 383] on div "Additional Documents from Coordinator" at bounding box center [193, 381] width 130 height 5
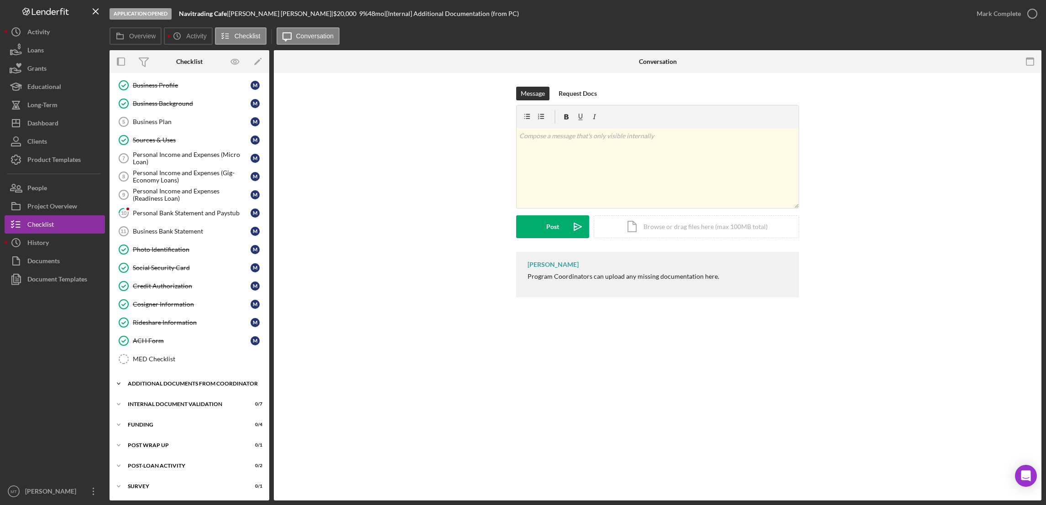
click at [160, 381] on div "Additional Documents from Coordinator" at bounding box center [193, 383] width 130 height 5
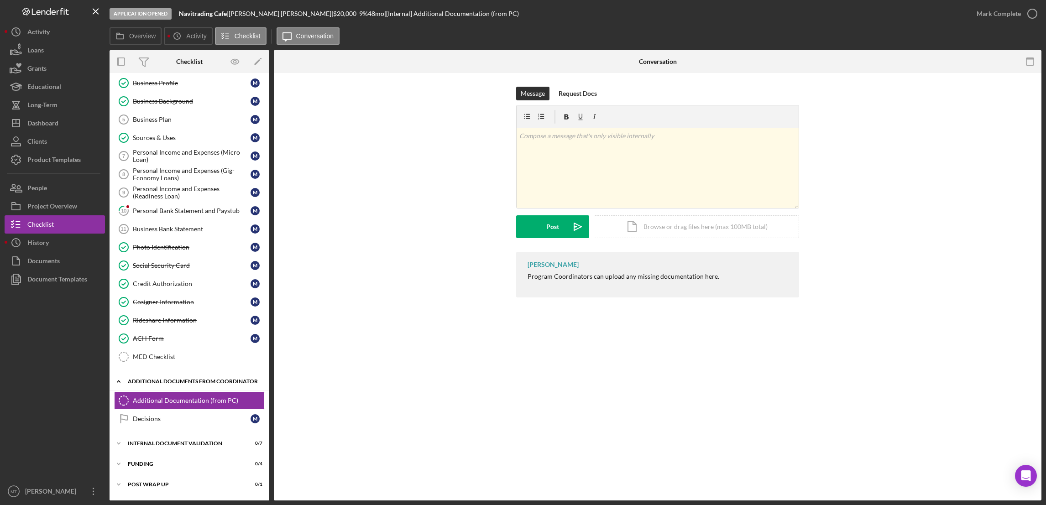
scroll to position [102, 0]
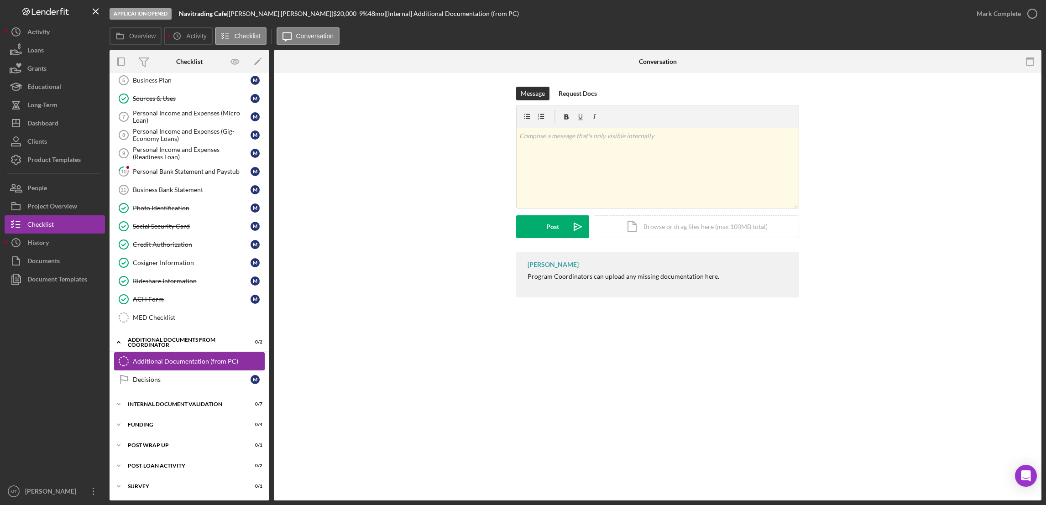
click at [201, 360] on div "Additional Documentation (from PC)" at bounding box center [198, 361] width 131 height 7
click at [183, 362] on div "Additional Documentation (from PC)" at bounding box center [198, 361] width 131 height 7
click at [187, 341] on div "Additional Documents from Coordinator" at bounding box center [193, 341] width 130 height 5
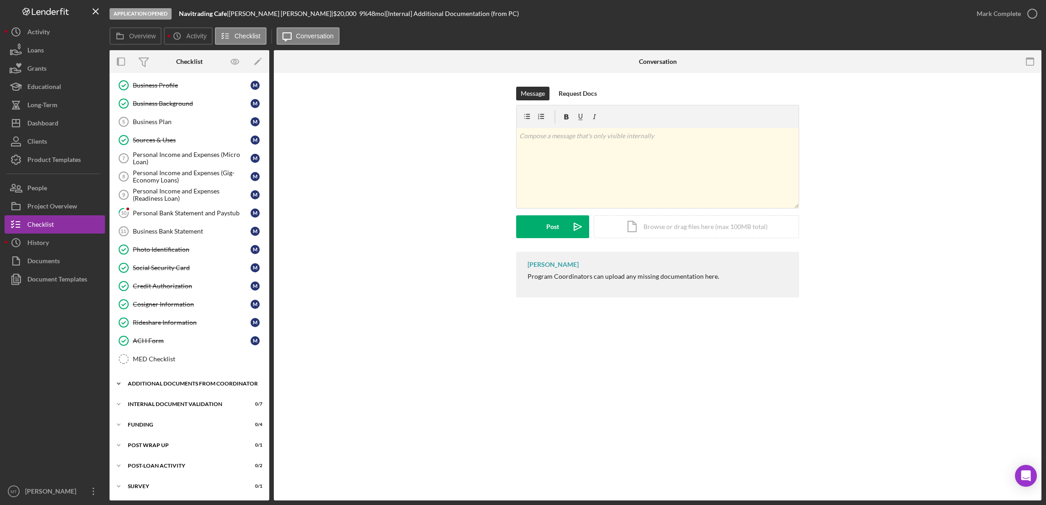
scroll to position [59, 0]
click at [168, 381] on div "Additional Documents from Coordinator" at bounding box center [193, 383] width 130 height 5
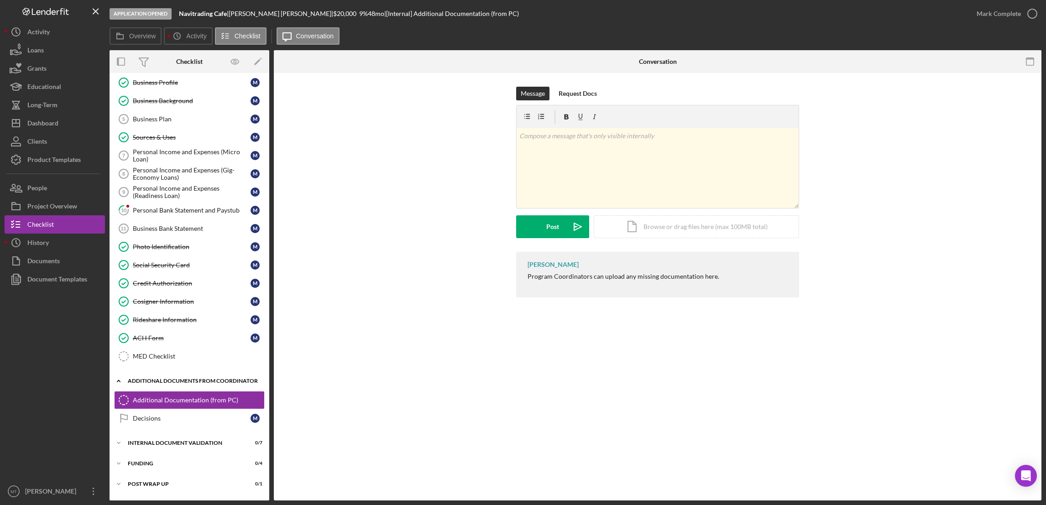
scroll to position [102, 0]
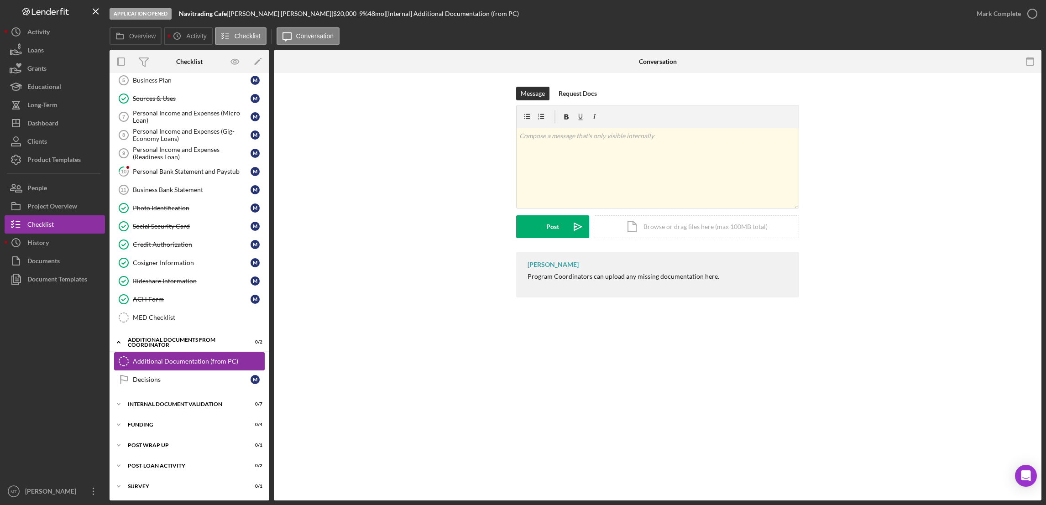
click at [181, 359] on div "Additional Documentation (from PC)" at bounding box center [198, 361] width 131 height 7
click at [655, 228] on div "Icon/Document Browse or drag files here (max 100MB total) Tap to choose files o…" at bounding box center [696, 226] width 205 height 23
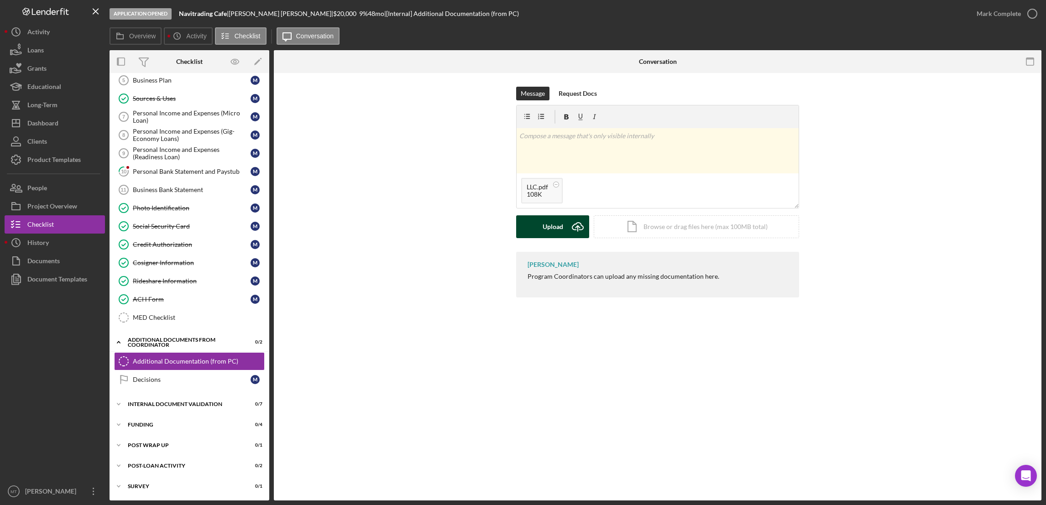
click at [541, 224] on button "Upload Icon/Upload" at bounding box center [552, 226] width 73 height 23
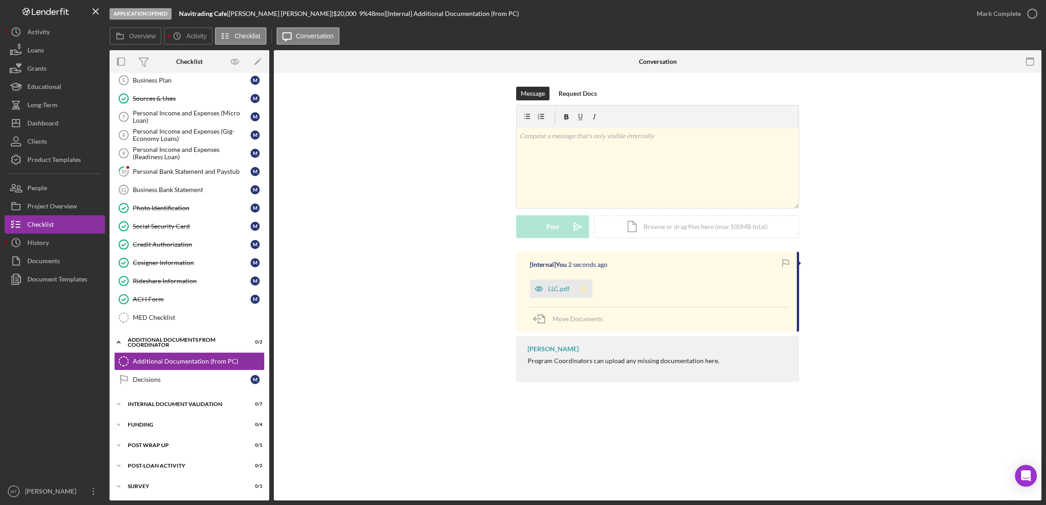
click at [583, 291] on polygon "button" at bounding box center [583, 288] width 8 height 7
click at [998, 14] on div "Mark Complete" at bounding box center [998, 14] width 44 height 18
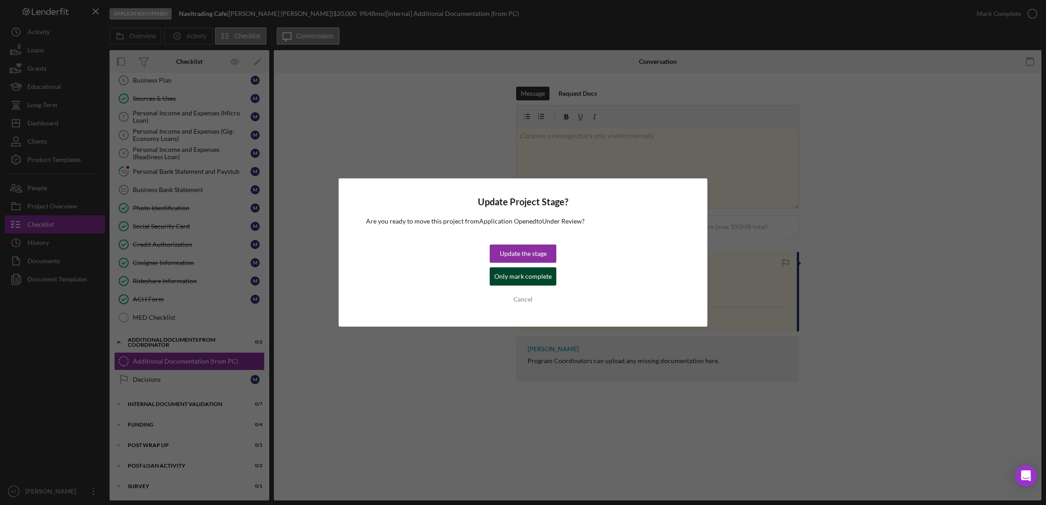
click at [520, 275] on div "Only mark complete" at bounding box center [522, 276] width 57 height 18
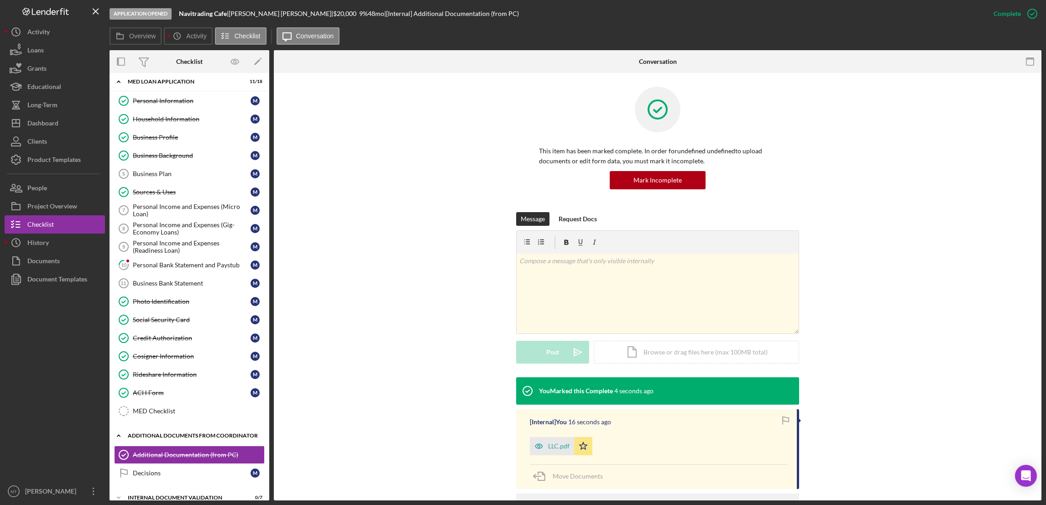
scroll to position [0, 0]
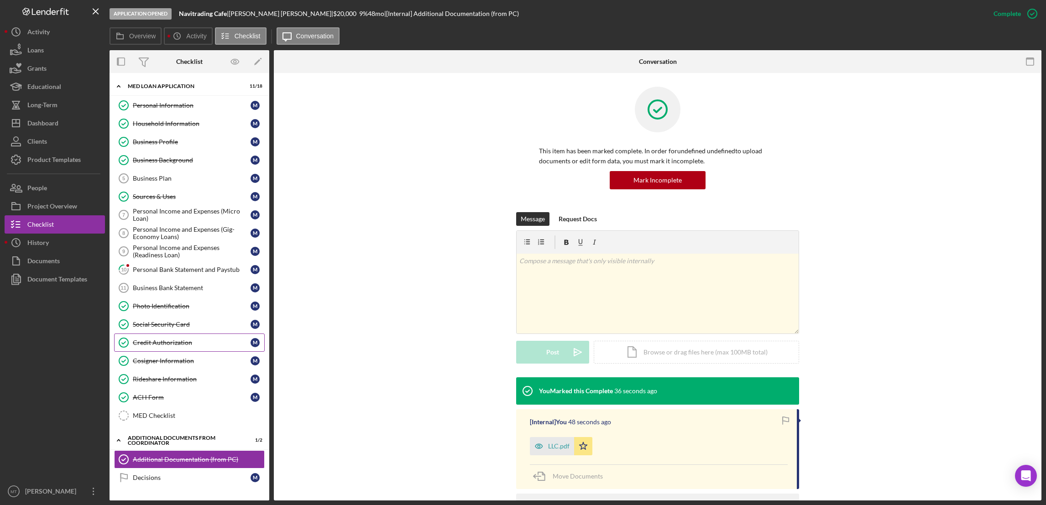
click at [169, 345] on div "Credit Authorization" at bounding box center [192, 342] width 118 height 7
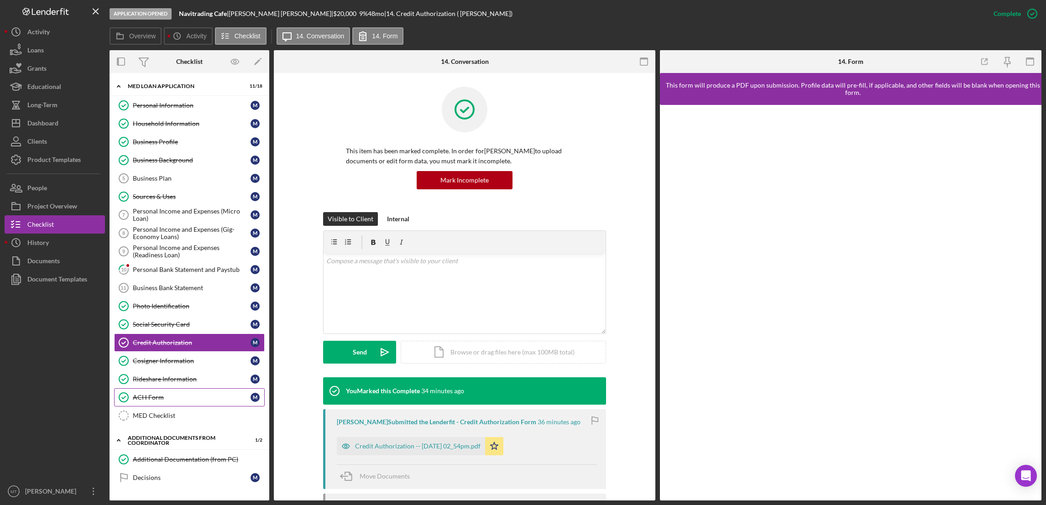
click at [147, 397] on div "ACH Form" at bounding box center [192, 397] width 118 height 7
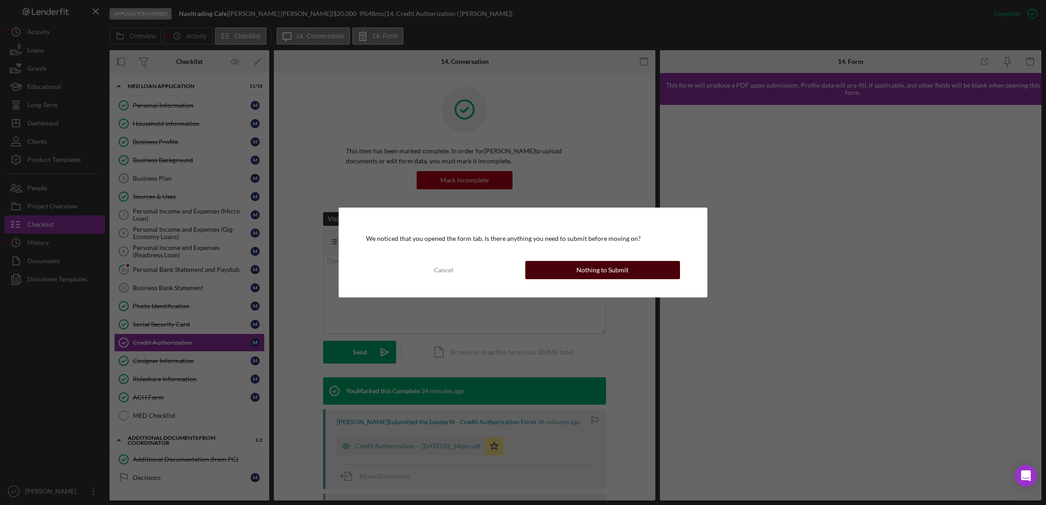
click at [549, 275] on button "Nothing to Submit" at bounding box center [602, 270] width 155 height 18
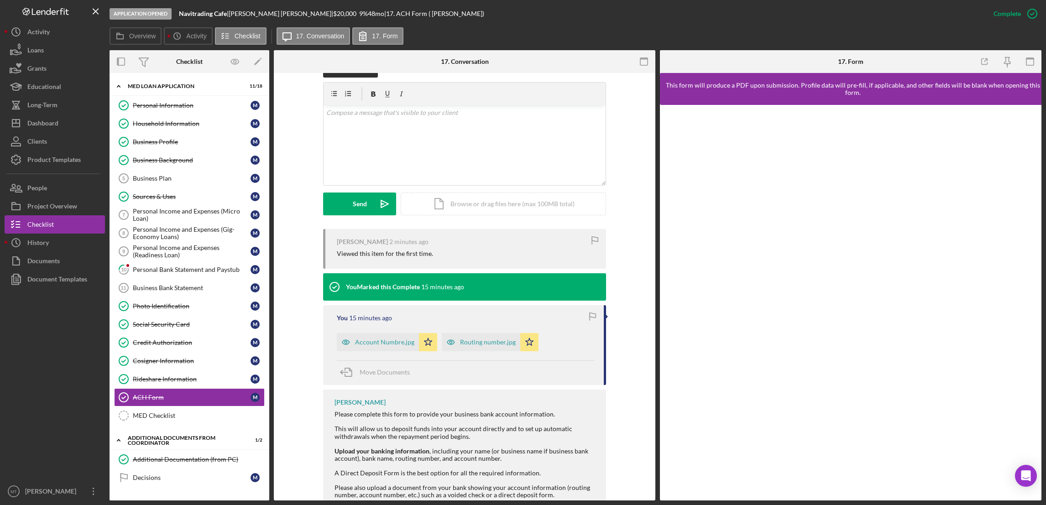
scroll to position [176, 0]
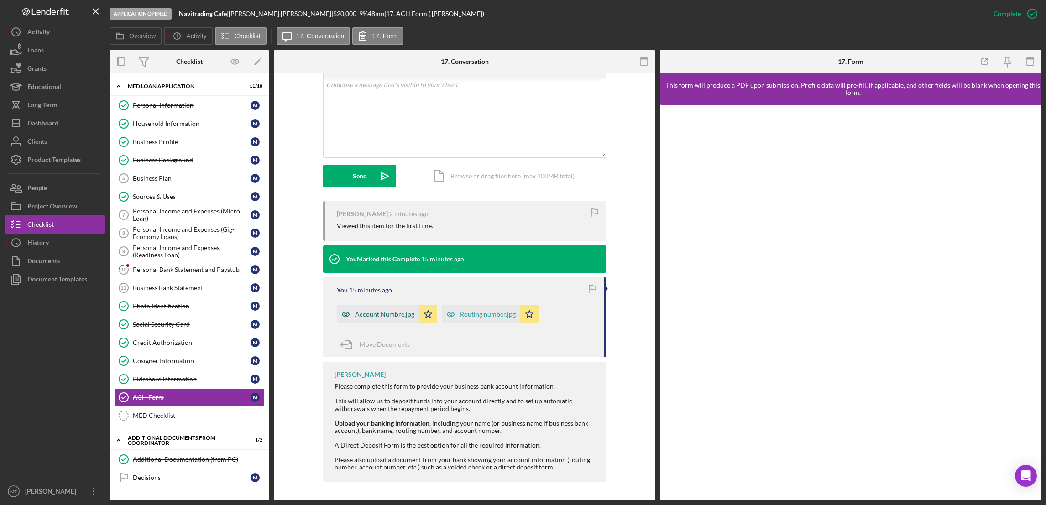
click at [380, 315] on div "Account Numbre.jpg" at bounding box center [384, 314] width 59 height 7
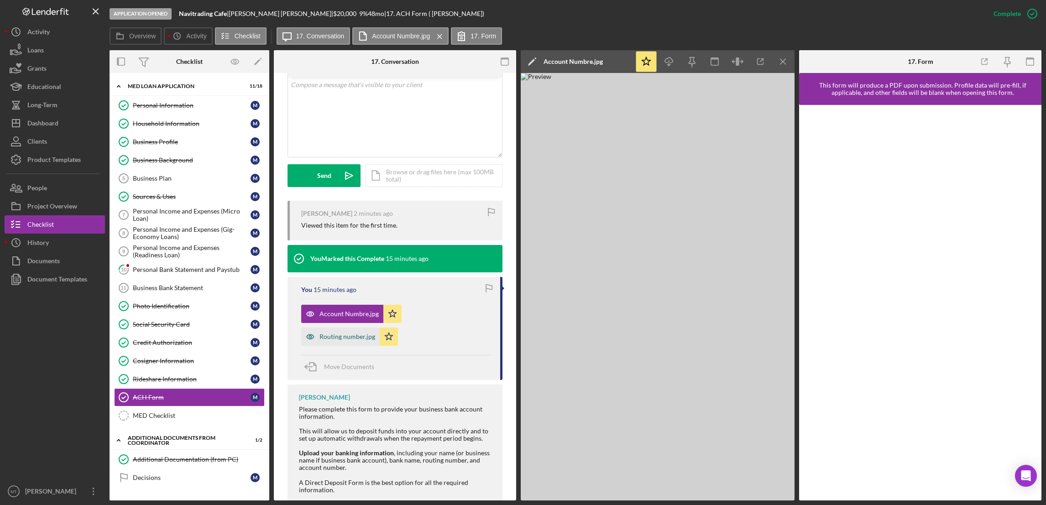
click at [360, 336] on div "Routing number.jpg" at bounding box center [347, 336] width 56 height 7
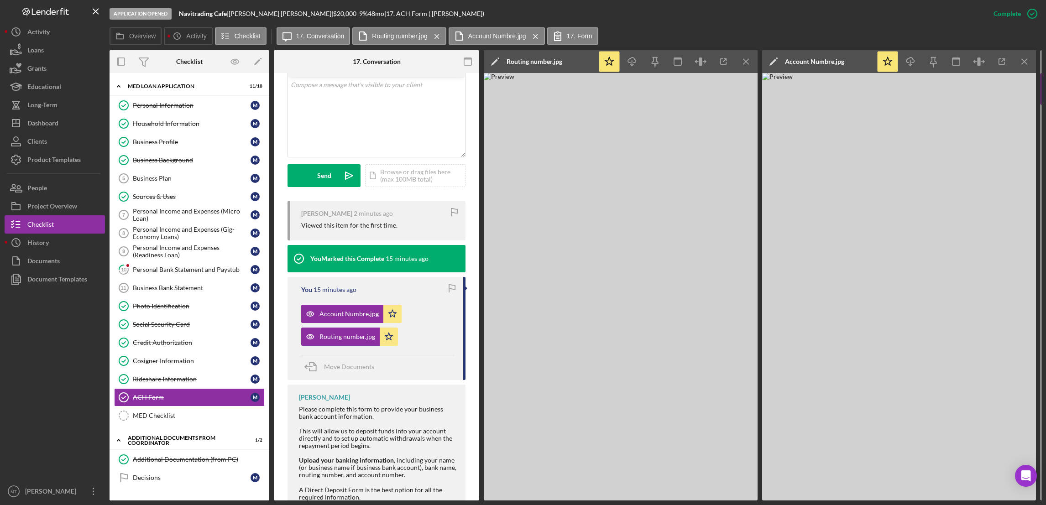
click at [358, 254] on div "You Marked this Complete 15 minutes ago" at bounding box center [357, 258] width 141 height 27
click at [154, 397] on div "ACH Form" at bounding box center [192, 397] width 118 height 7
click at [152, 419] on div "MED Checklist" at bounding box center [198, 415] width 131 height 7
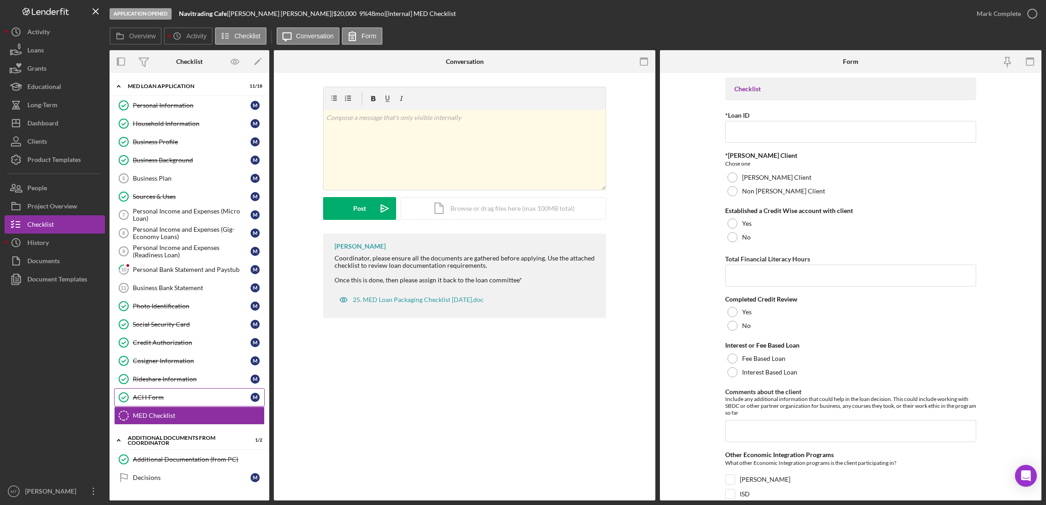
click at [150, 400] on div "ACH Form" at bounding box center [192, 397] width 118 height 7
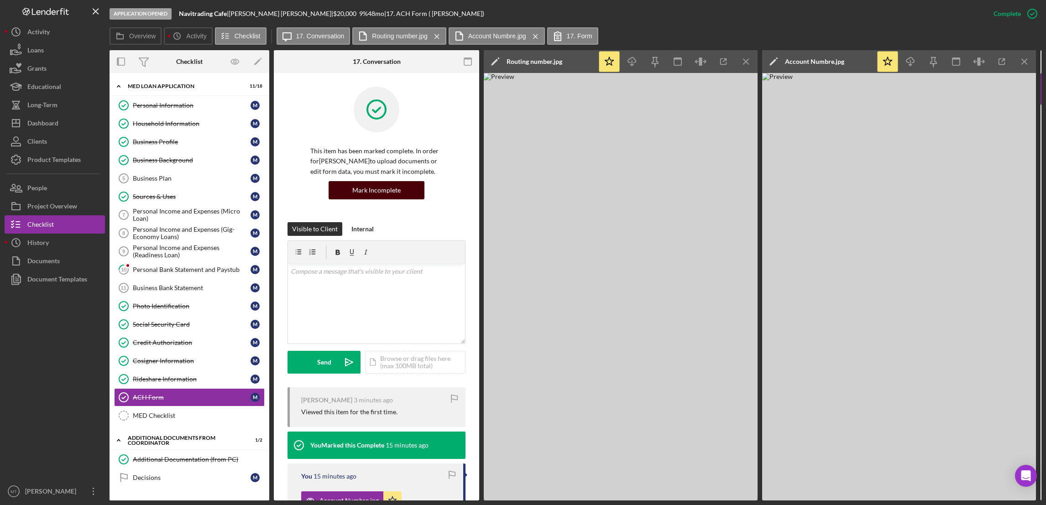
click at [368, 189] on div "Mark Incomplete" at bounding box center [376, 190] width 48 height 18
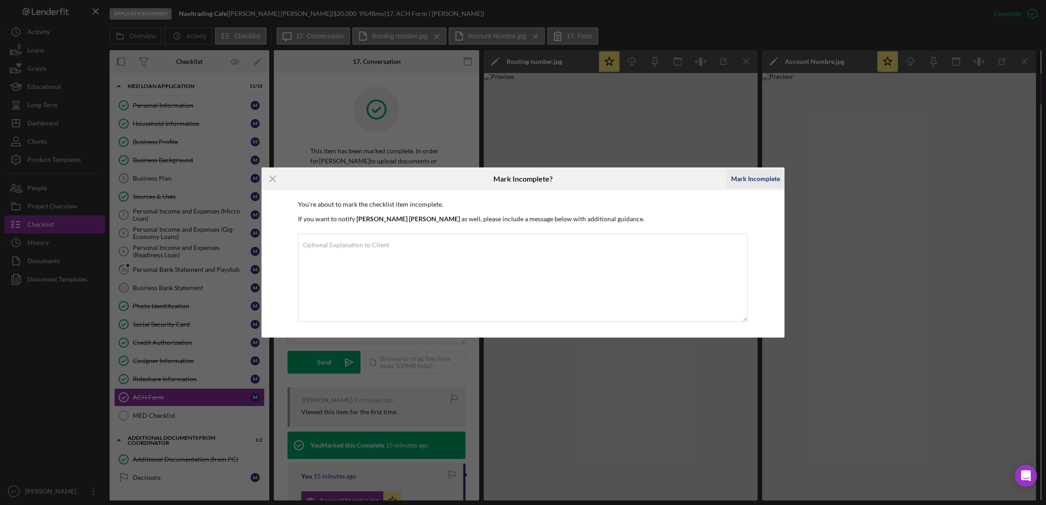
click at [754, 180] on div "Mark Incomplete" at bounding box center [755, 179] width 49 height 18
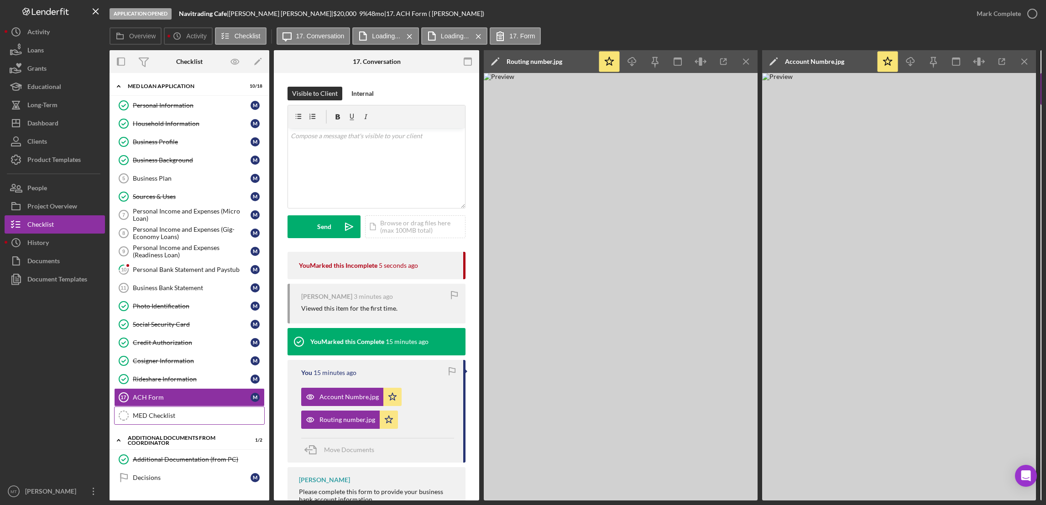
click at [152, 419] on div "MED Checklist" at bounding box center [198, 415] width 131 height 7
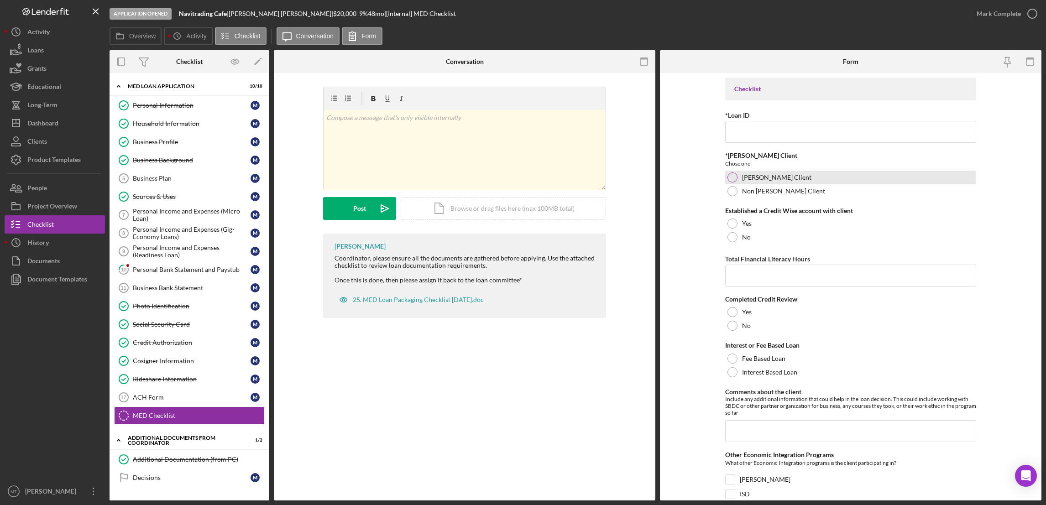
click at [732, 178] on div at bounding box center [732, 177] width 10 height 10
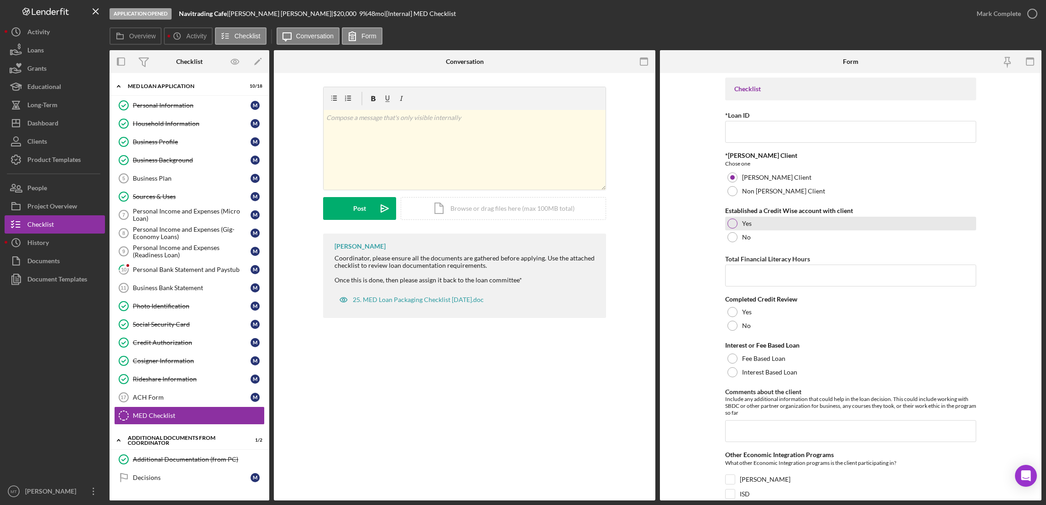
click at [730, 222] on div at bounding box center [732, 224] width 10 height 10
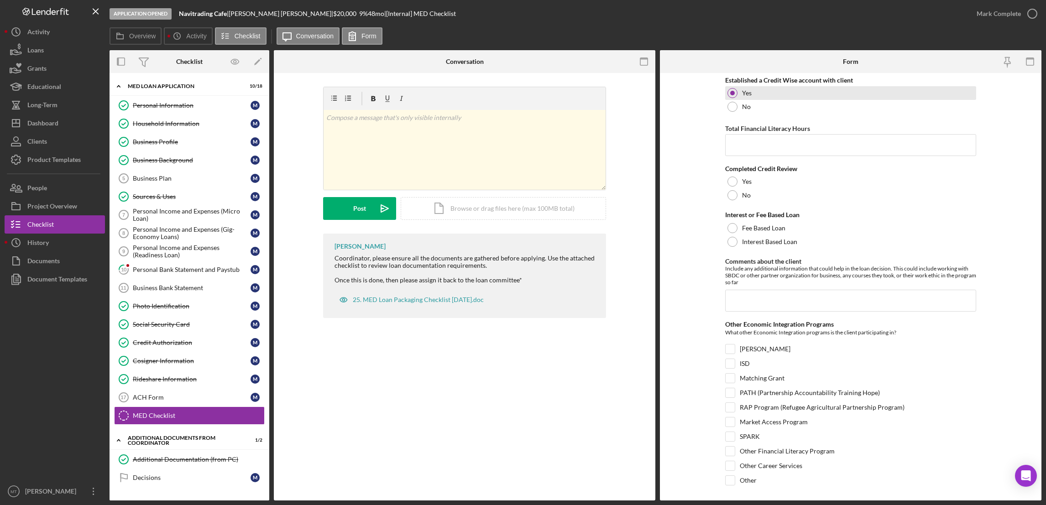
scroll to position [137, 0]
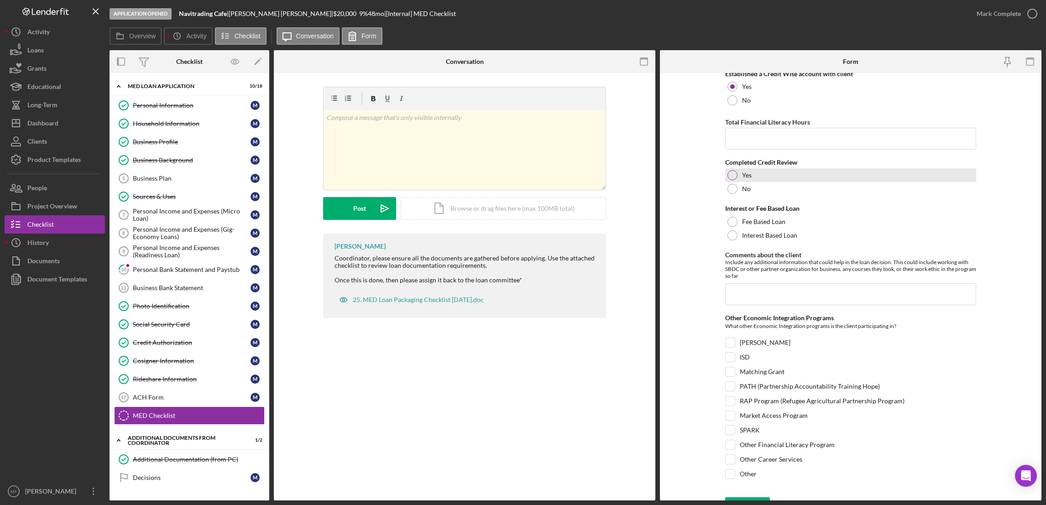
click at [733, 173] on div at bounding box center [732, 175] width 10 height 10
click at [728, 238] on div at bounding box center [732, 235] width 10 height 10
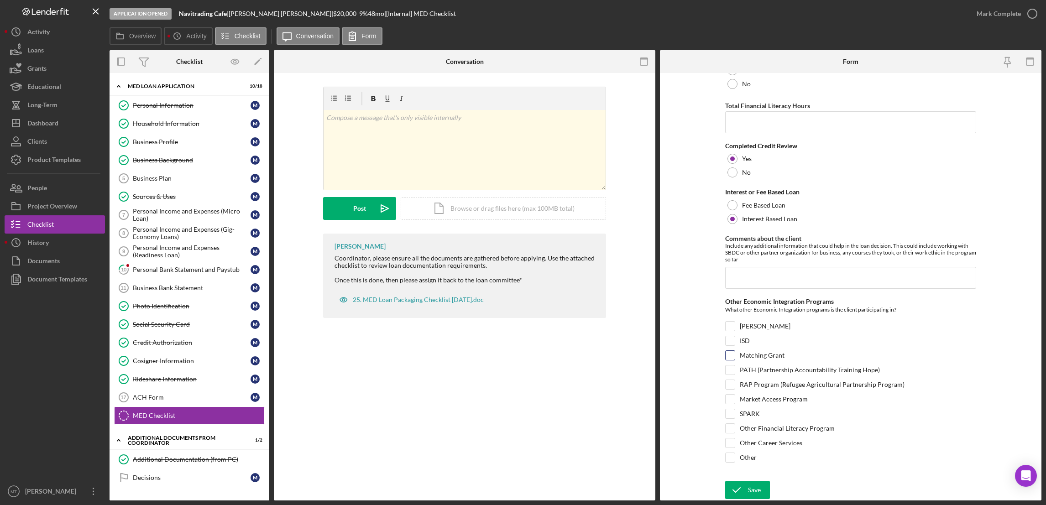
click at [728, 356] on input "Matching Grant" at bounding box center [729, 355] width 9 height 9
checkbox input "true"
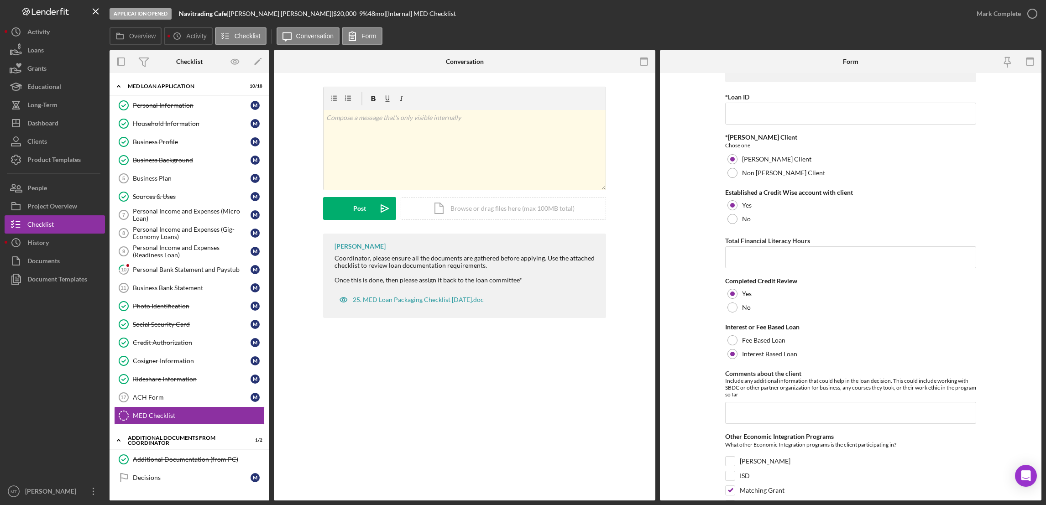
scroll to position [0, 0]
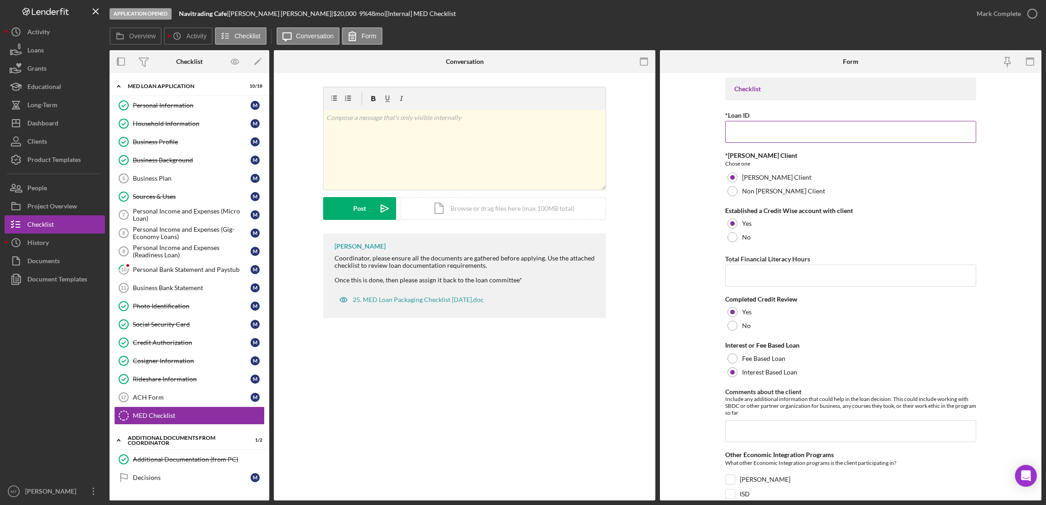
click at [745, 128] on input "*Loan ID" at bounding box center [850, 132] width 251 height 22
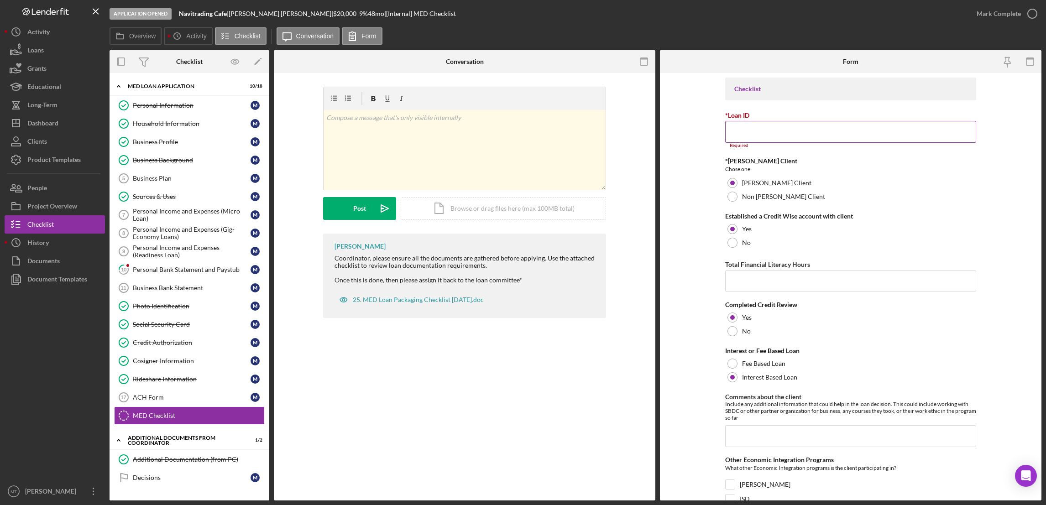
paste input "JFSFY2542"
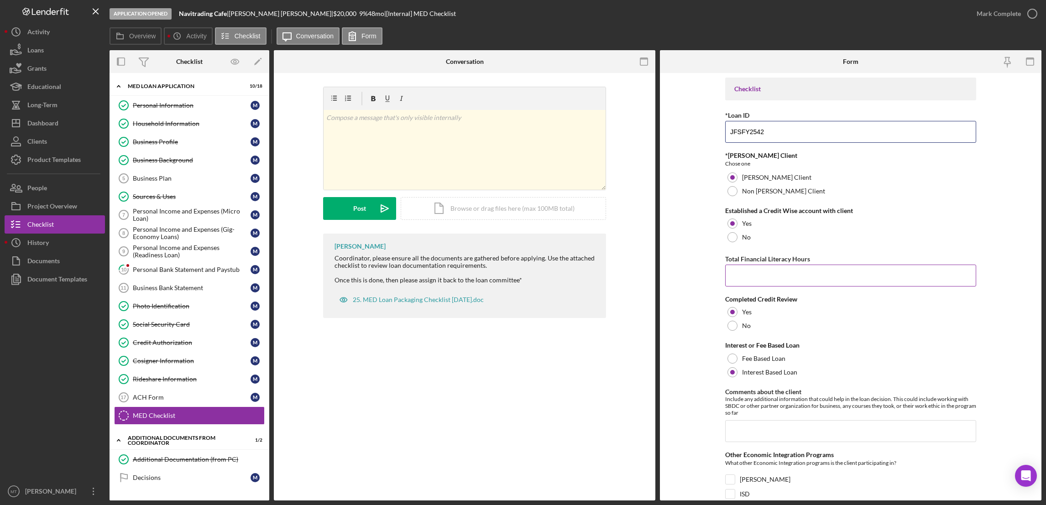
type input "JFSFY2542"
click at [741, 275] on input "Total Financial Literacy Hours" at bounding box center [850, 276] width 251 height 22
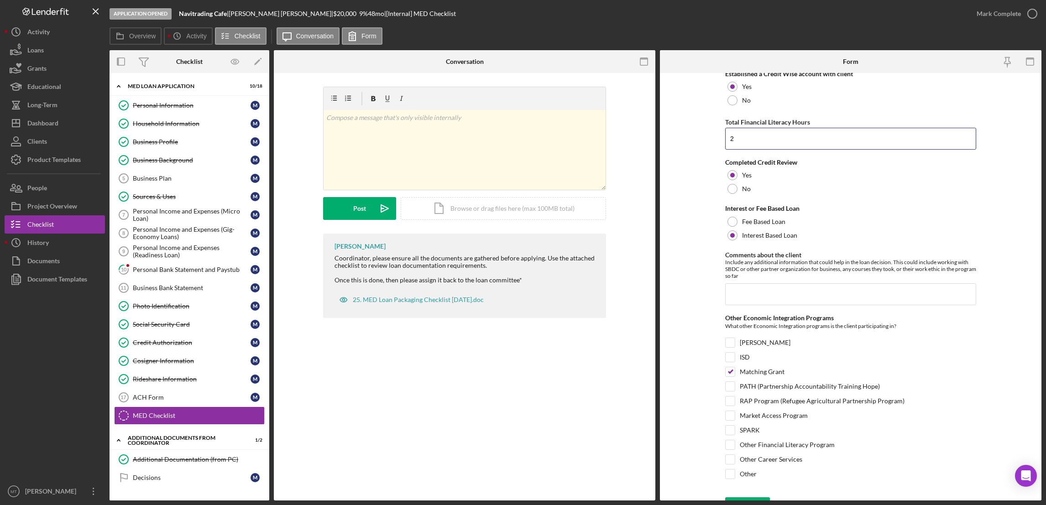
scroll to position [155, 0]
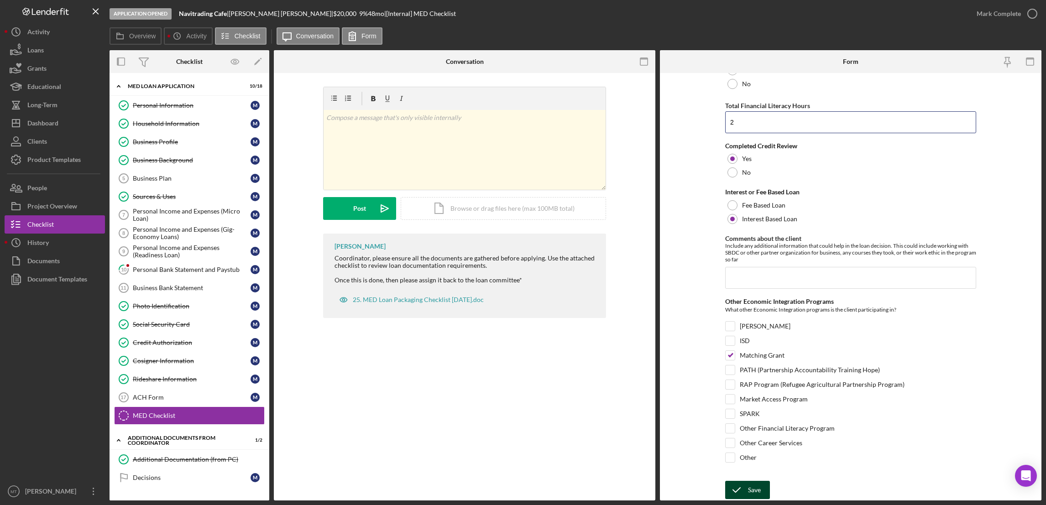
type input "2"
click at [751, 495] on div "Save" at bounding box center [754, 490] width 13 height 18
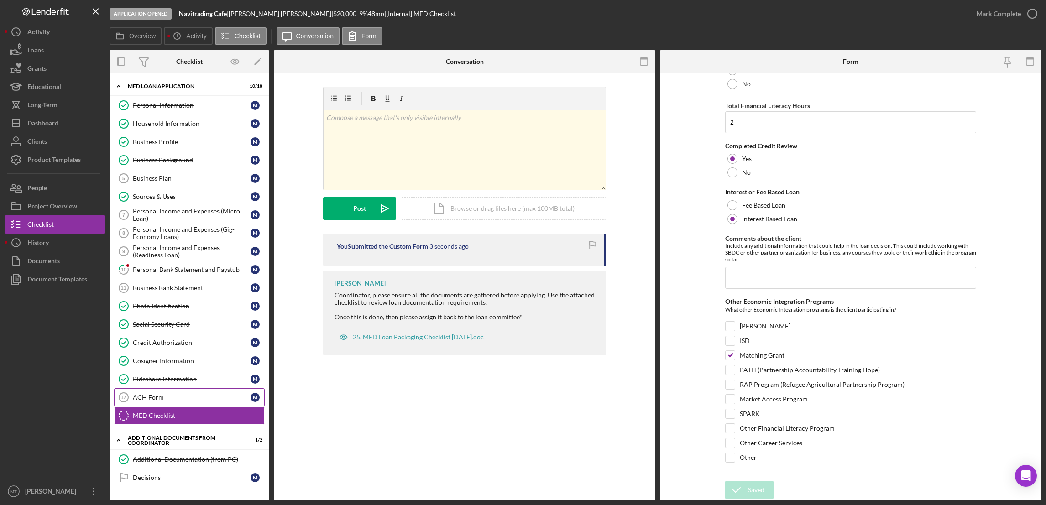
click at [149, 401] on div "ACH Form" at bounding box center [192, 397] width 118 height 7
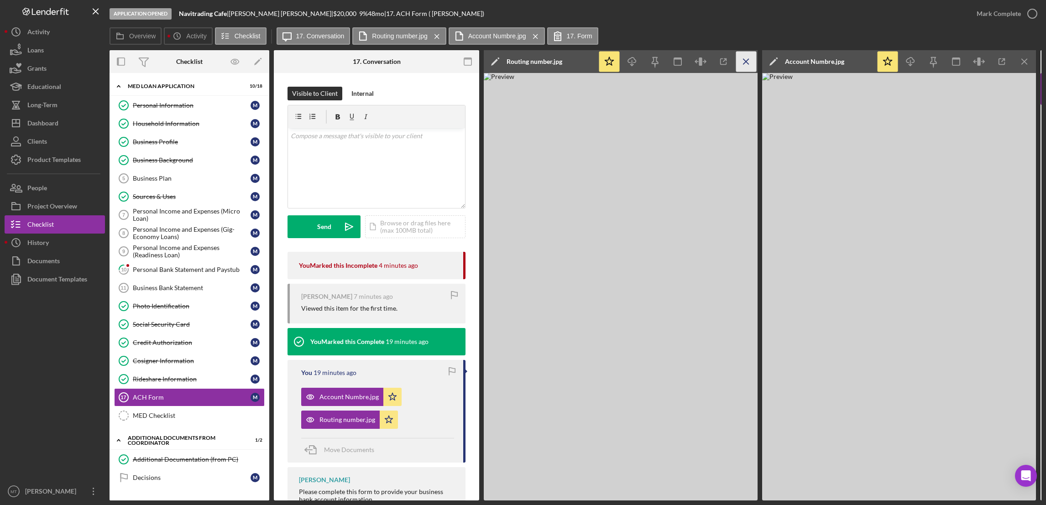
click at [747, 60] on line "button" at bounding box center [745, 61] width 5 height 5
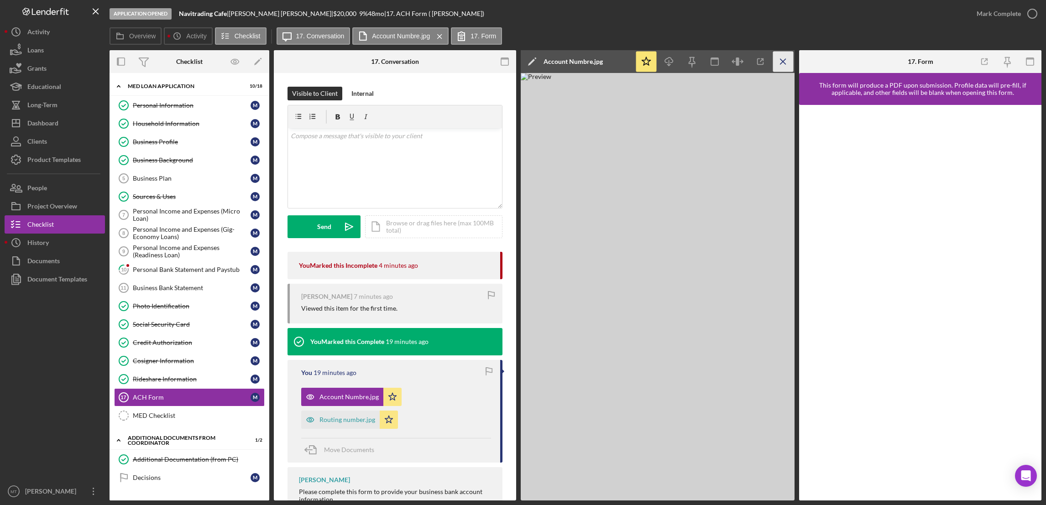
click at [786, 60] on icon "Icon/Menu Close" at bounding box center [783, 62] width 21 height 21
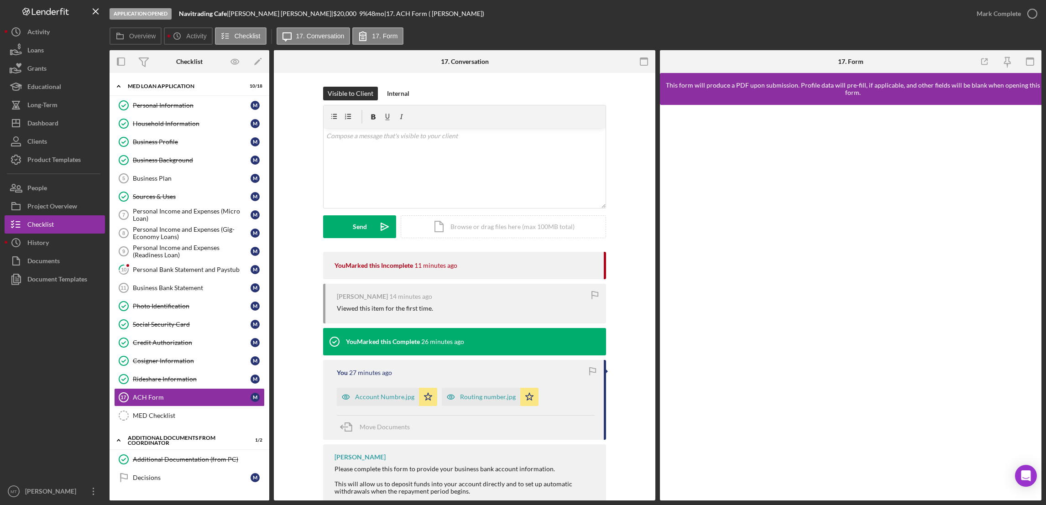
scroll to position [83, 0]
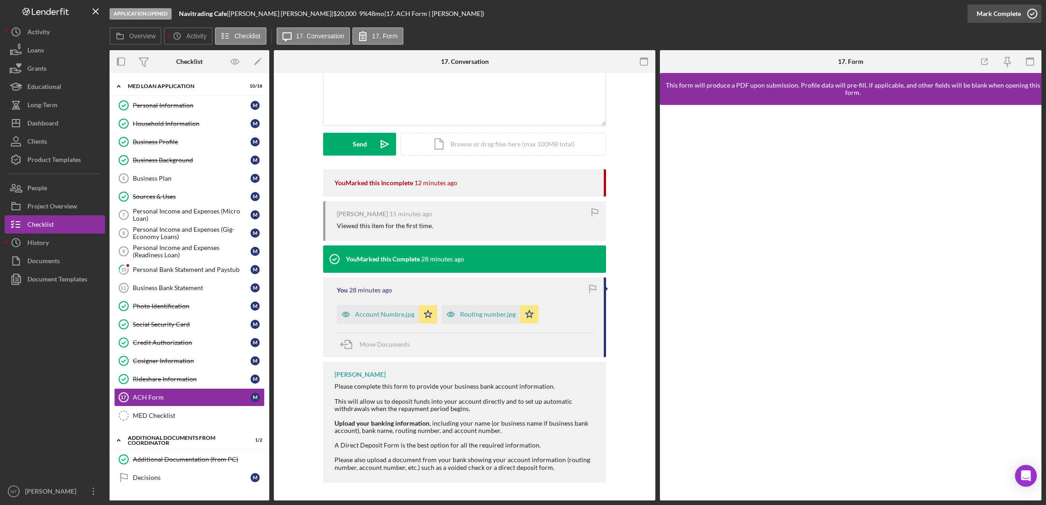
click at [1008, 10] on div "Mark Complete" at bounding box center [998, 14] width 44 height 18
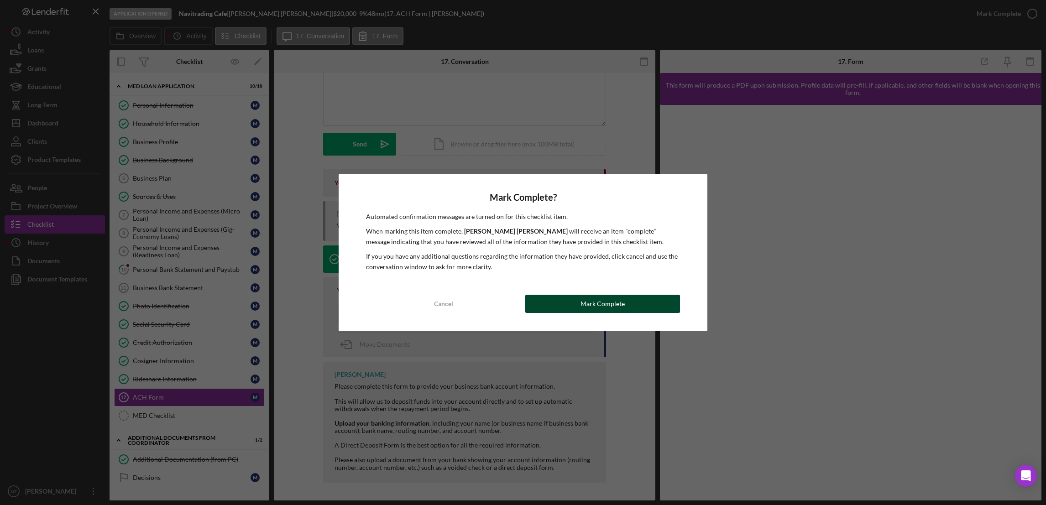
click at [613, 303] on div "Mark Complete" at bounding box center [602, 304] width 44 height 18
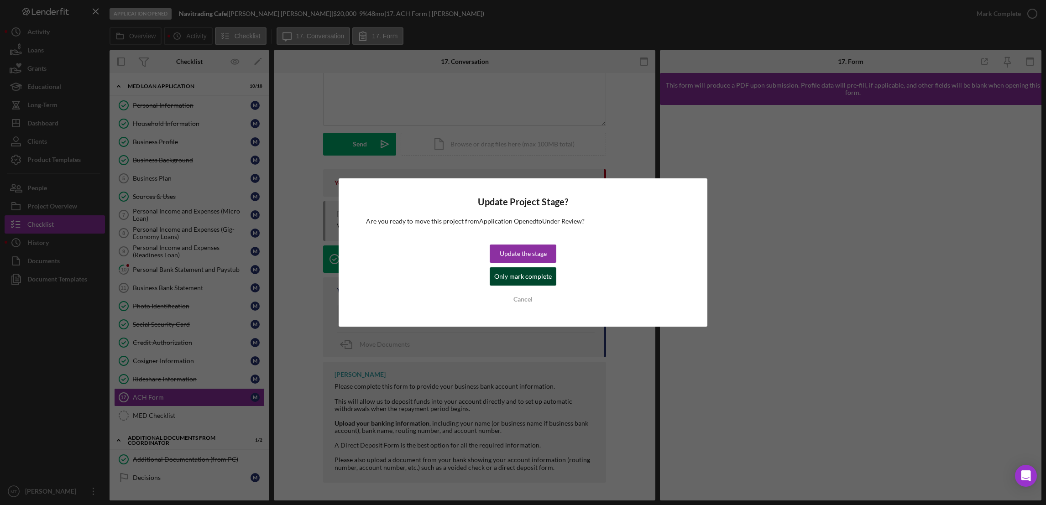
click at [537, 276] on div "Only mark complete" at bounding box center [522, 276] width 57 height 18
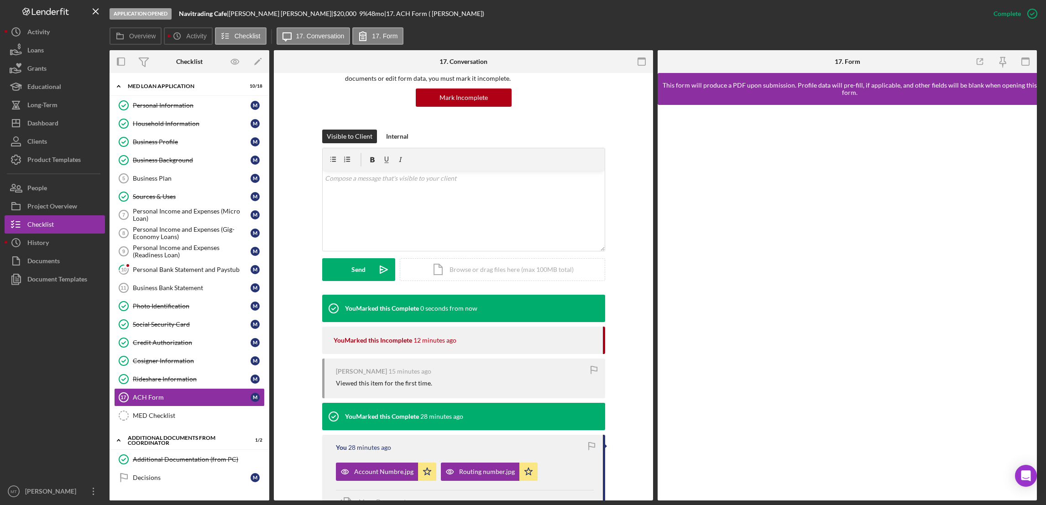
scroll to position [218, 0]
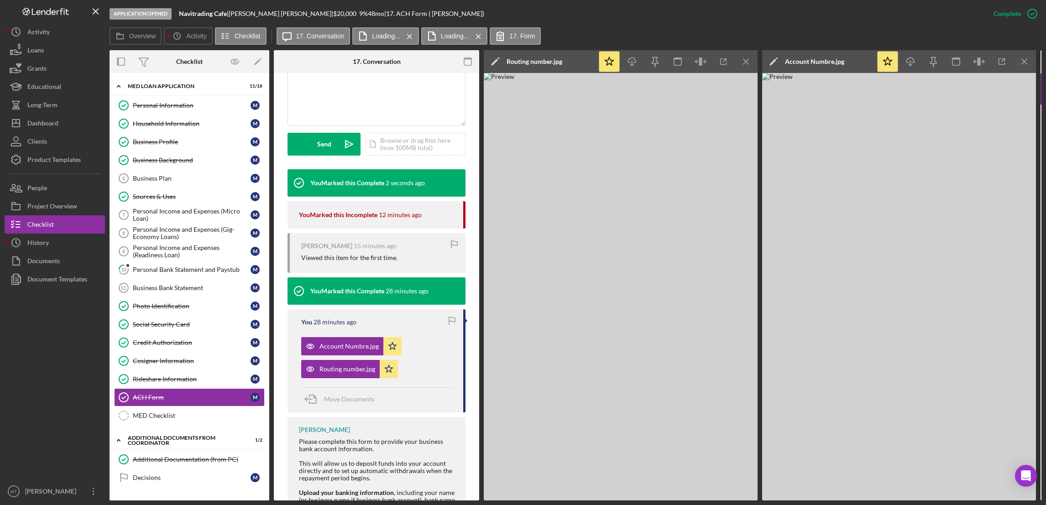
click at [343, 260] on div "Viewed this item for the first time." at bounding box center [349, 257] width 96 height 7
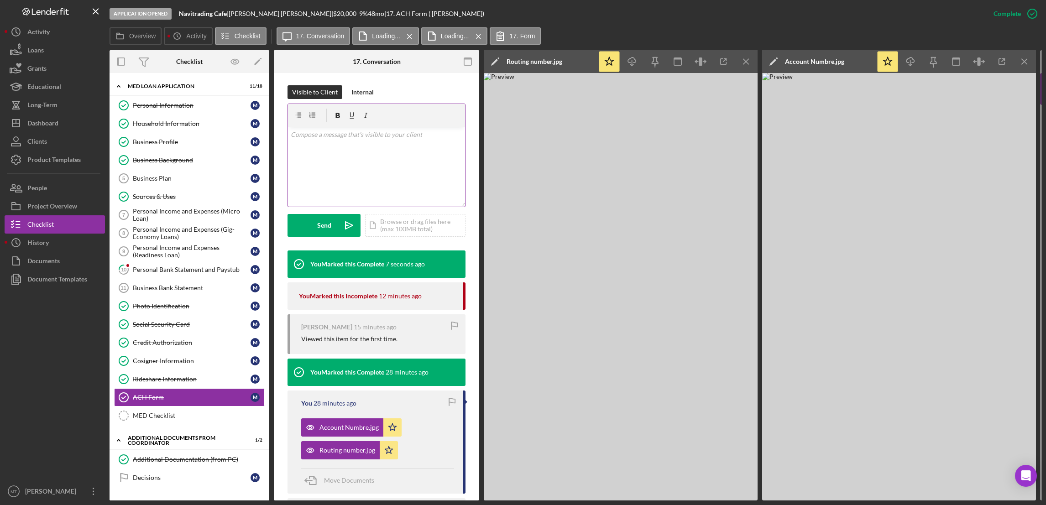
scroll to position [0, 0]
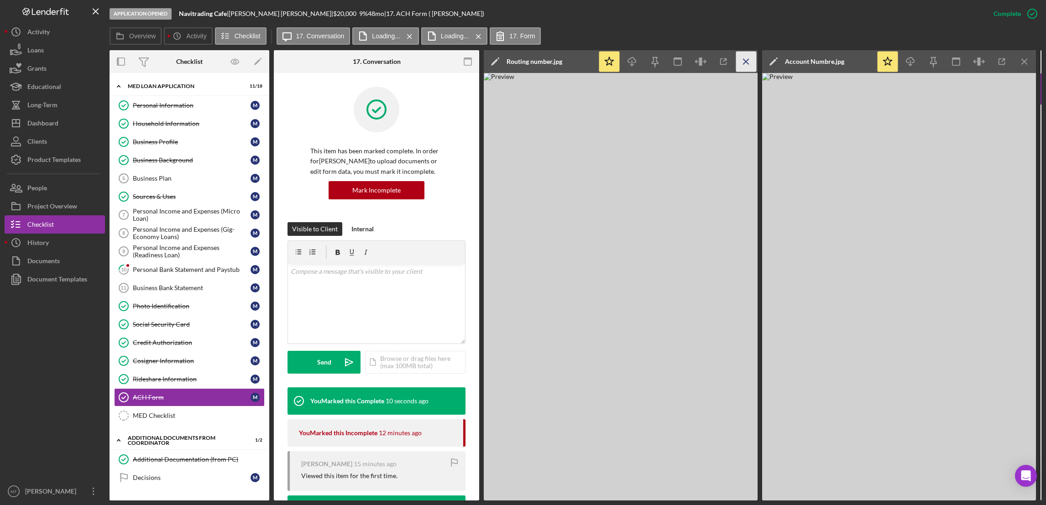
click at [744, 57] on icon "Icon/Menu Close" at bounding box center [746, 62] width 21 height 21
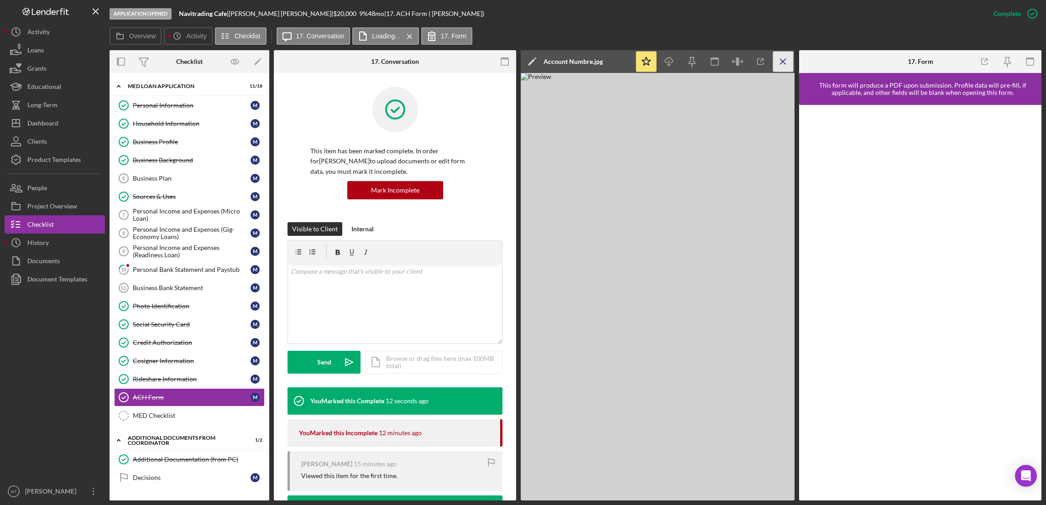
click at [781, 62] on icon "Icon/Menu Close" at bounding box center [783, 62] width 21 height 21
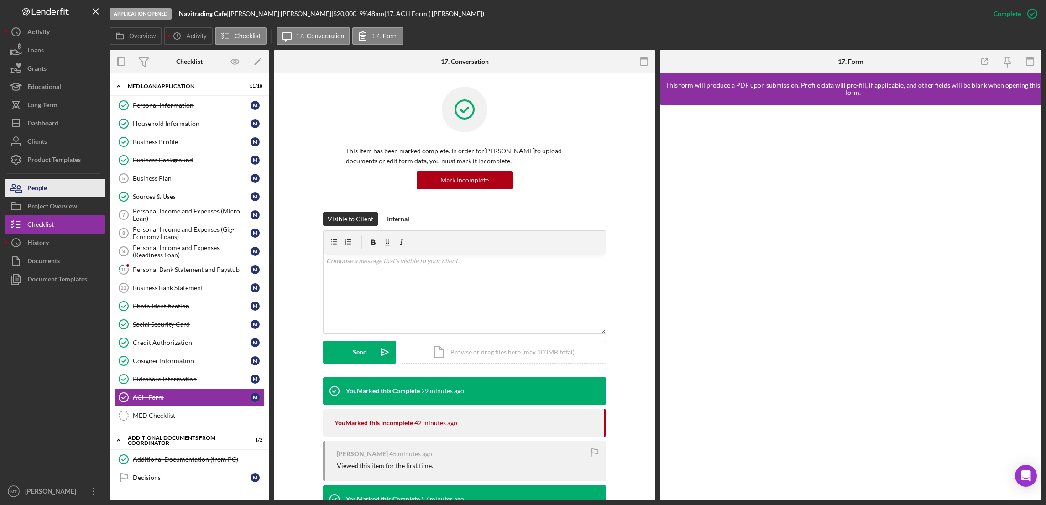
click at [43, 191] on div "People" at bounding box center [37, 189] width 20 height 21
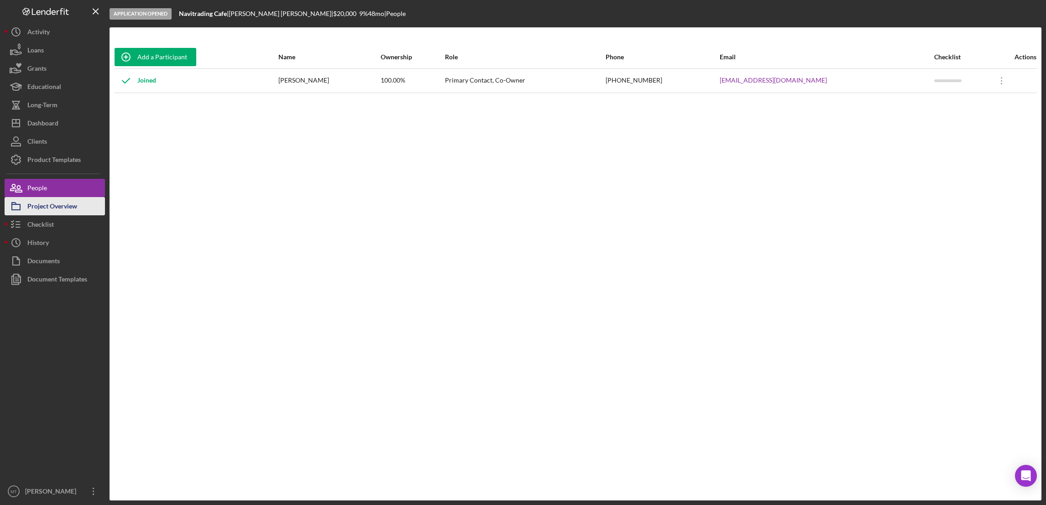
click at [46, 208] on div "Project Overview" at bounding box center [52, 207] width 50 height 21
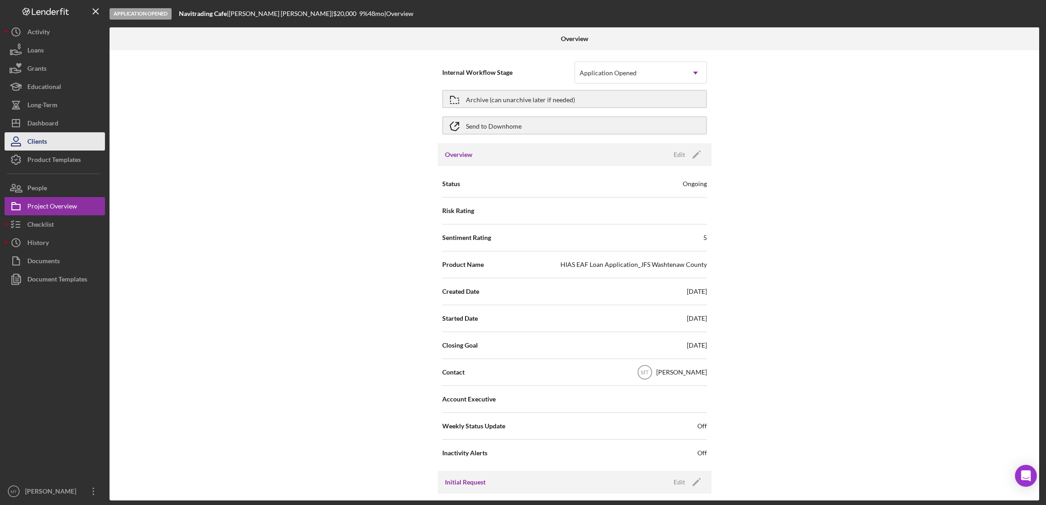
click at [46, 142] on div "Clients" at bounding box center [37, 142] width 20 height 21
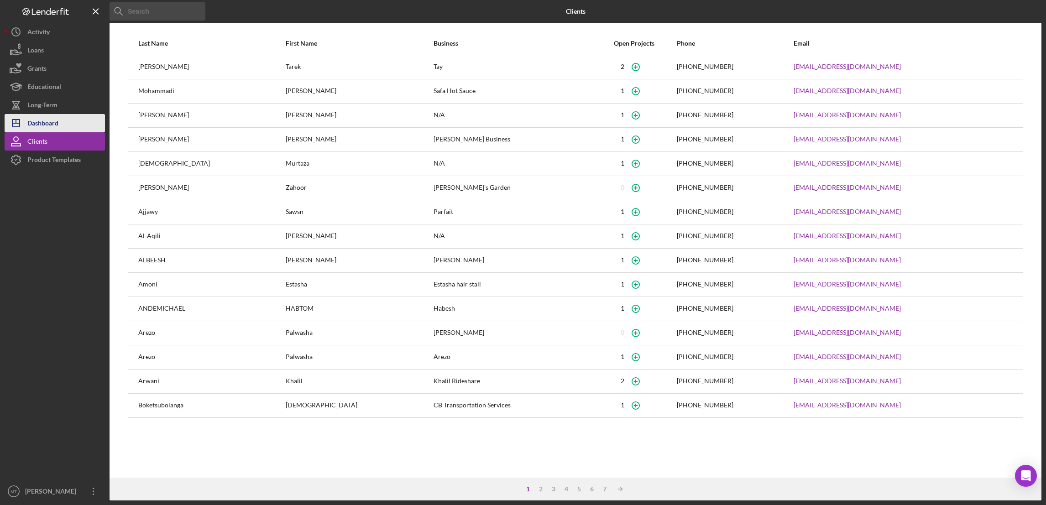
click at [50, 123] on div "Dashboard" at bounding box center [42, 124] width 31 height 21
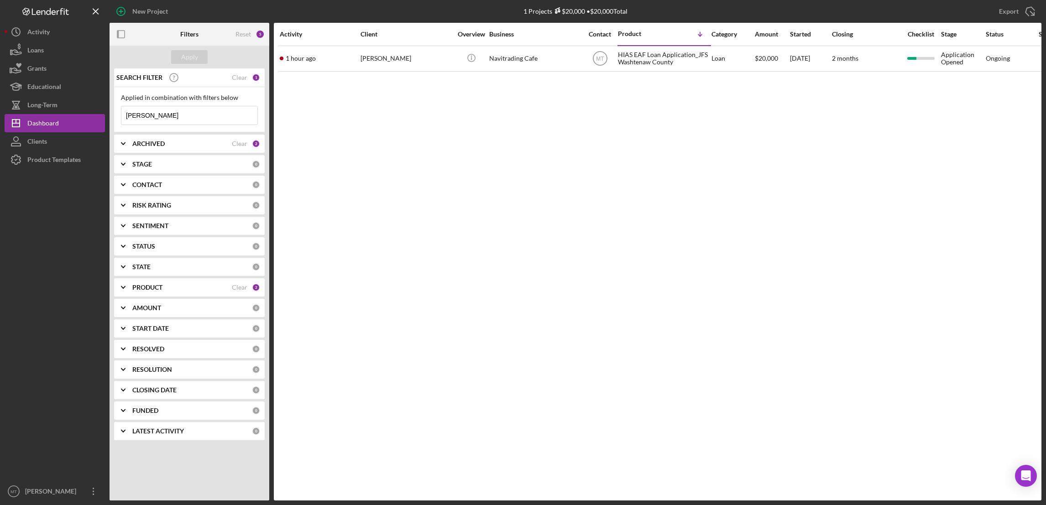
click at [152, 117] on input "[PERSON_NAME]" at bounding box center [189, 115] width 136 height 18
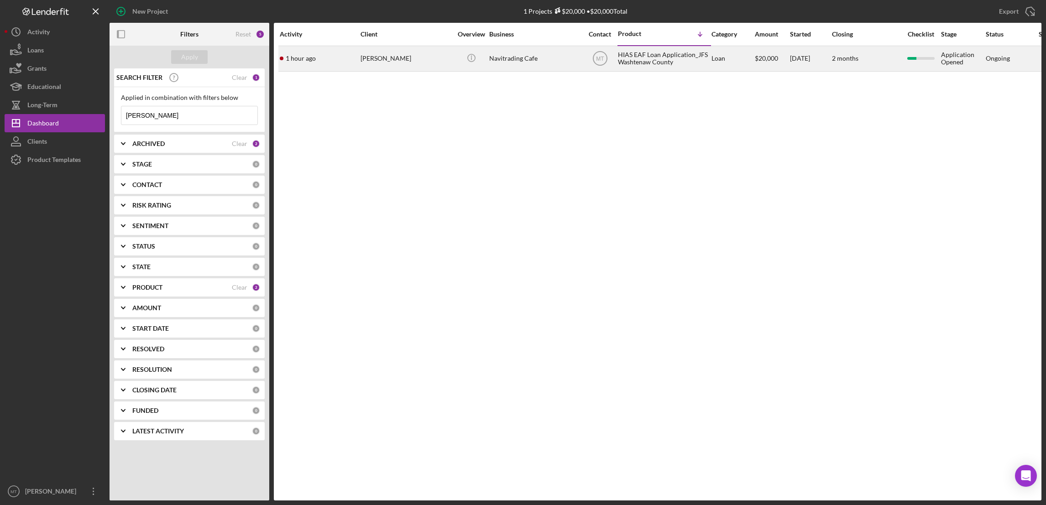
click at [638, 64] on div "HIAS EAF Loan Application_JFS Washtenaw County" at bounding box center [663, 59] width 91 height 24
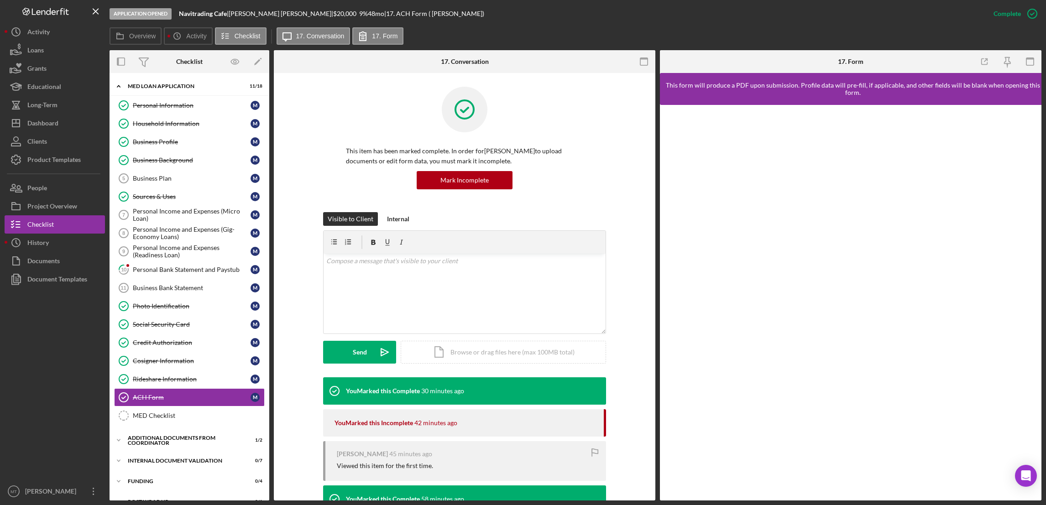
scroll to position [58, 0]
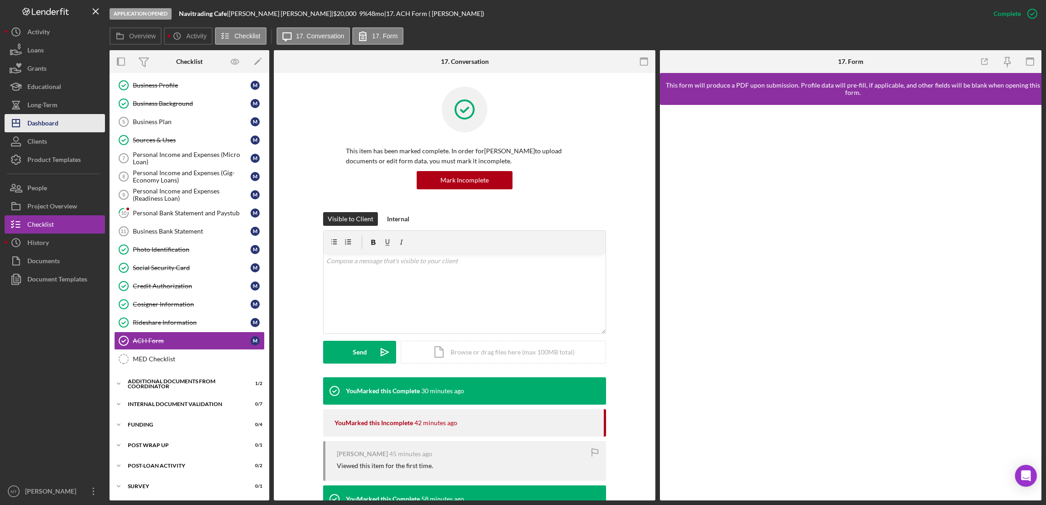
click at [52, 124] on div "Dashboard" at bounding box center [42, 124] width 31 height 21
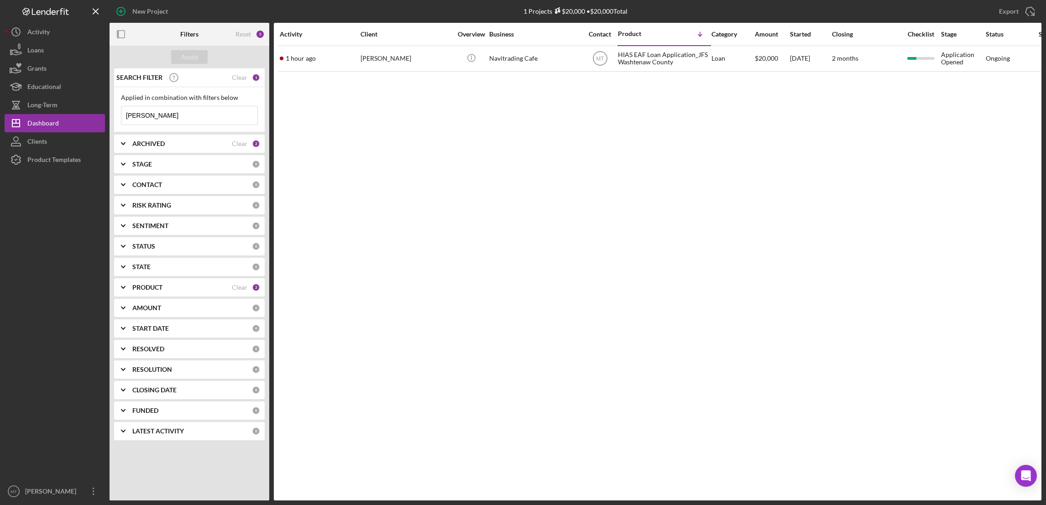
click at [158, 115] on input "[PERSON_NAME]" at bounding box center [189, 115] width 136 height 18
drag, startPoint x: 158, startPoint y: 115, endPoint x: 120, endPoint y: 117, distance: 37.9
click at [121, 117] on div "[PERSON_NAME] Icon/Menu Close" at bounding box center [189, 115] width 137 height 19
click at [40, 145] on div "Clients" at bounding box center [37, 142] width 20 height 21
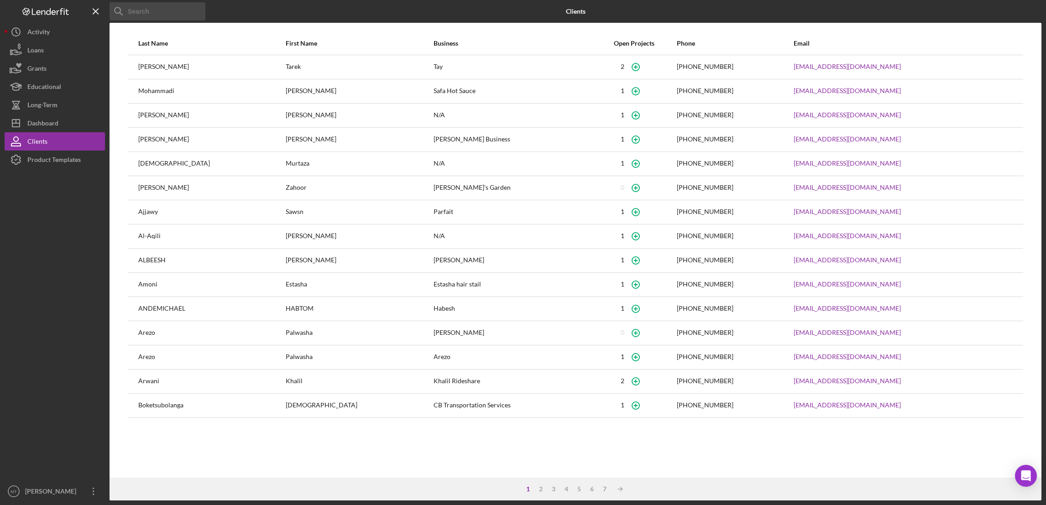
click at [172, 10] on input at bounding box center [158, 11] width 96 height 18
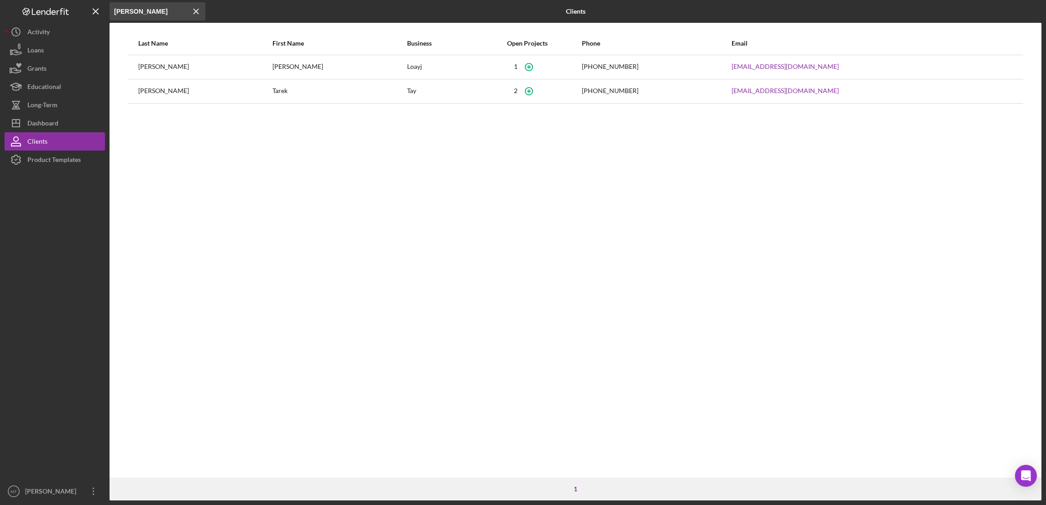
type input "[PERSON_NAME]"
click at [150, 68] on div "[PERSON_NAME]" at bounding box center [204, 67] width 133 height 23
drag, startPoint x: 141, startPoint y: 3, endPoint x: 109, endPoint y: 4, distance: 32.9
click at [110, 4] on input "[PERSON_NAME]" at bounding box center [158, 11] width 96 height 18
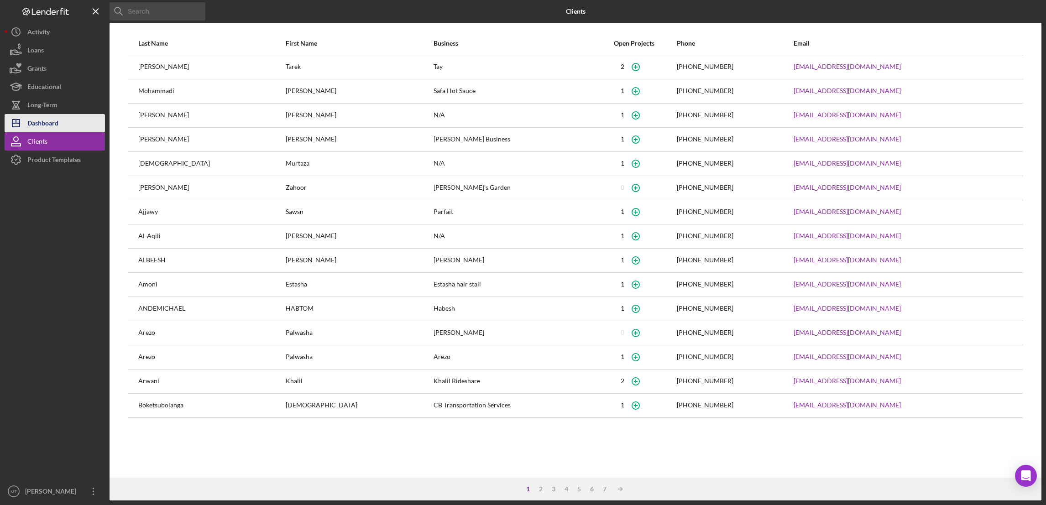
click at [52, 119] on div "Dashboard" at bounding box center [42, 124] width 31 height 21
